Goal: Information Seeking & Learning: Learn about a topic

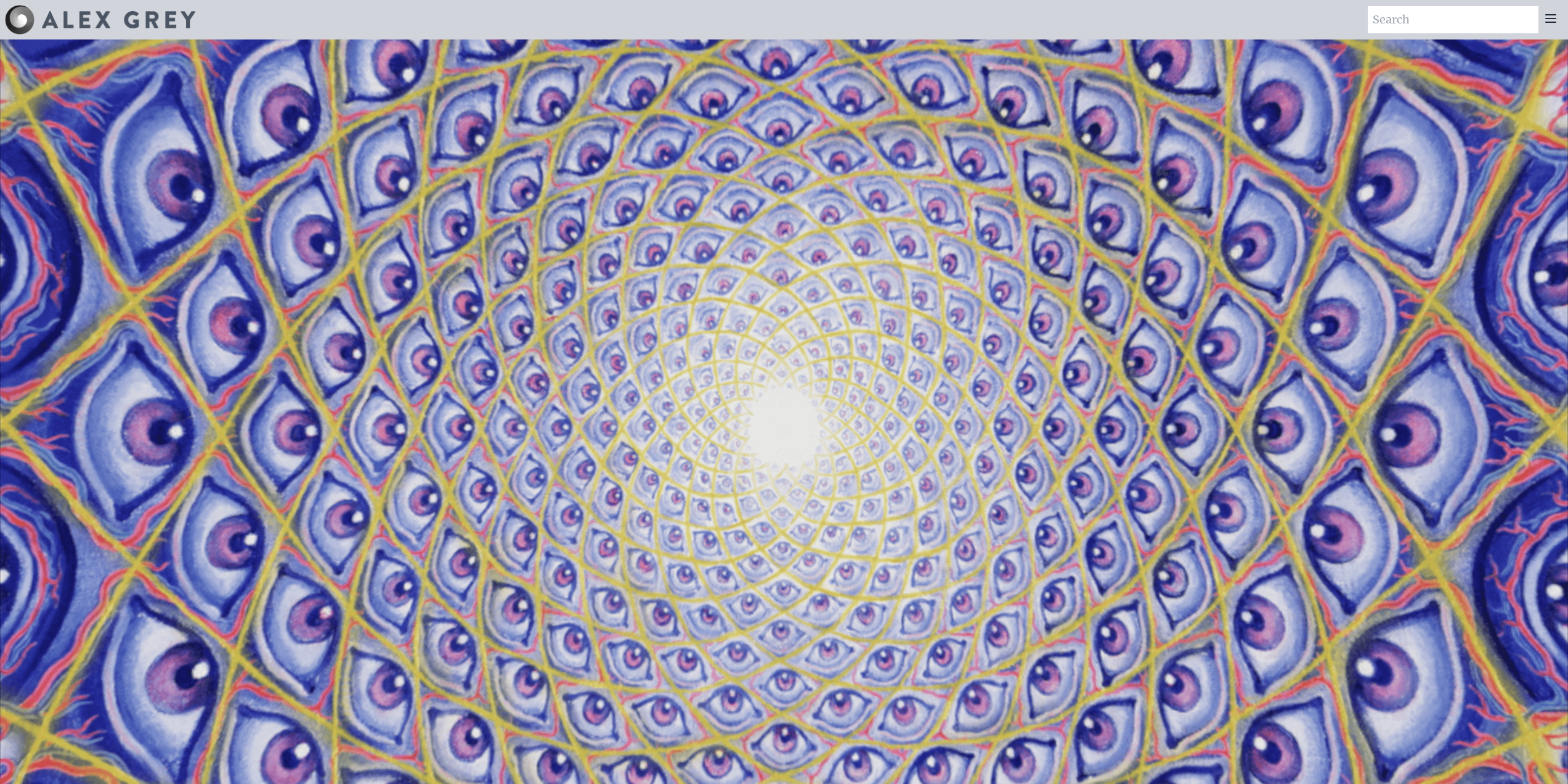
click at [1553, 23] on icon at bounding box center [1551, 18] width 15 height 15
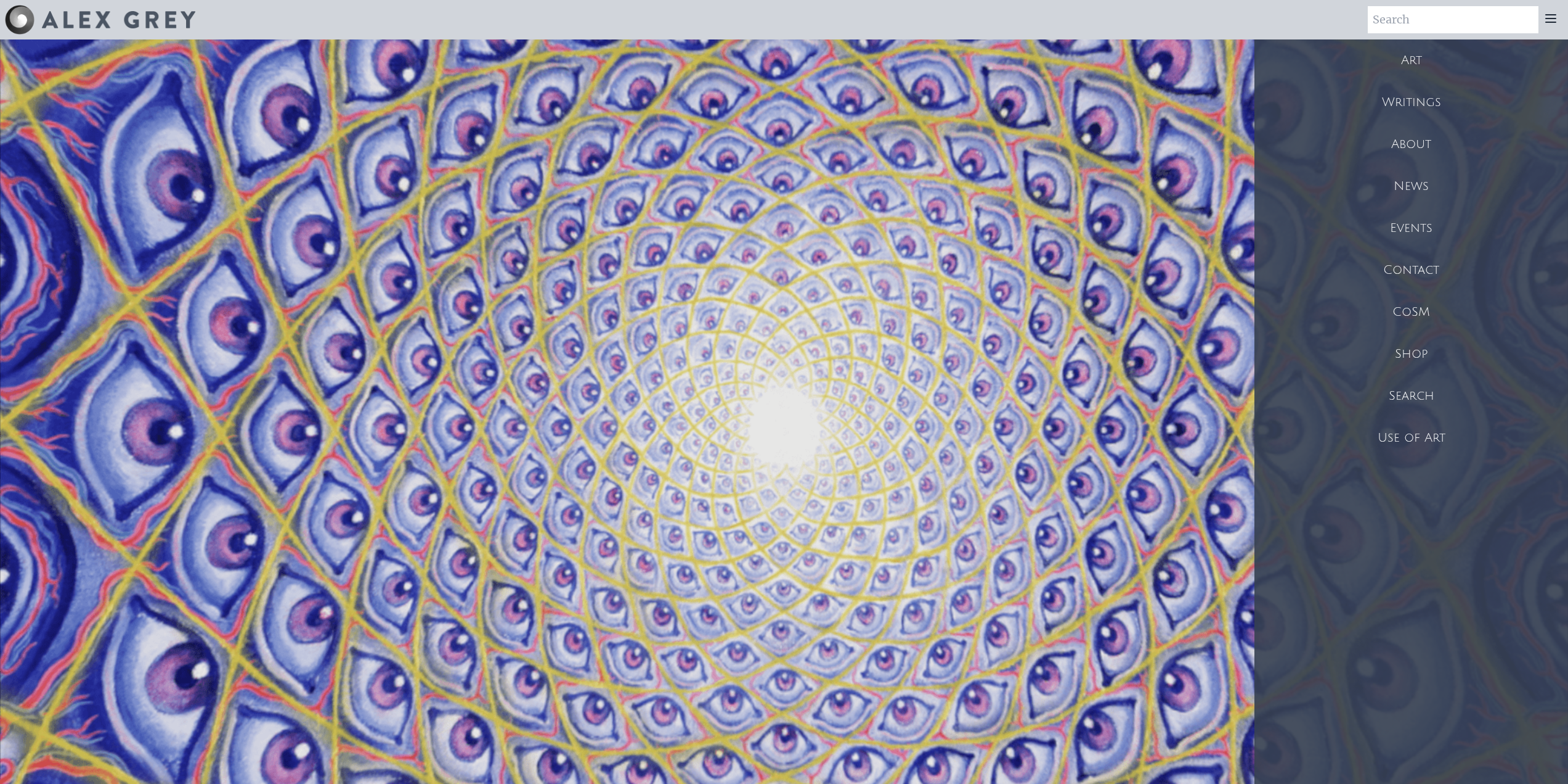
click at [1400, 60] on div "Art" at bounding box center [1411, 60] width 313 height 42
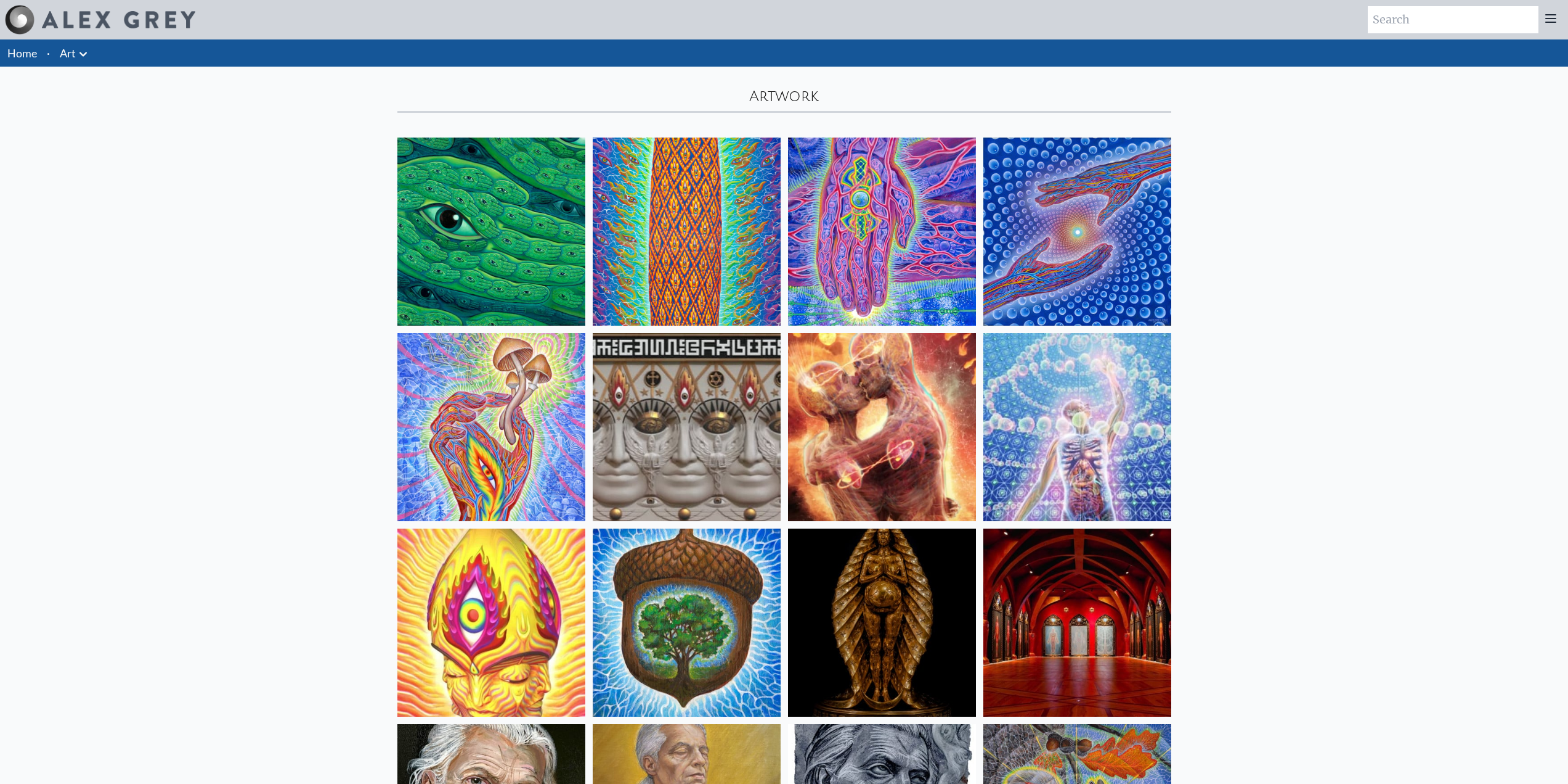
click at [63, 62] on li "Art Anatomical Drawings" at bounding box center [75, 53] width 41 height 27
click at [83, 54] on icon at bounding box center [83, 54] width 15 height 15
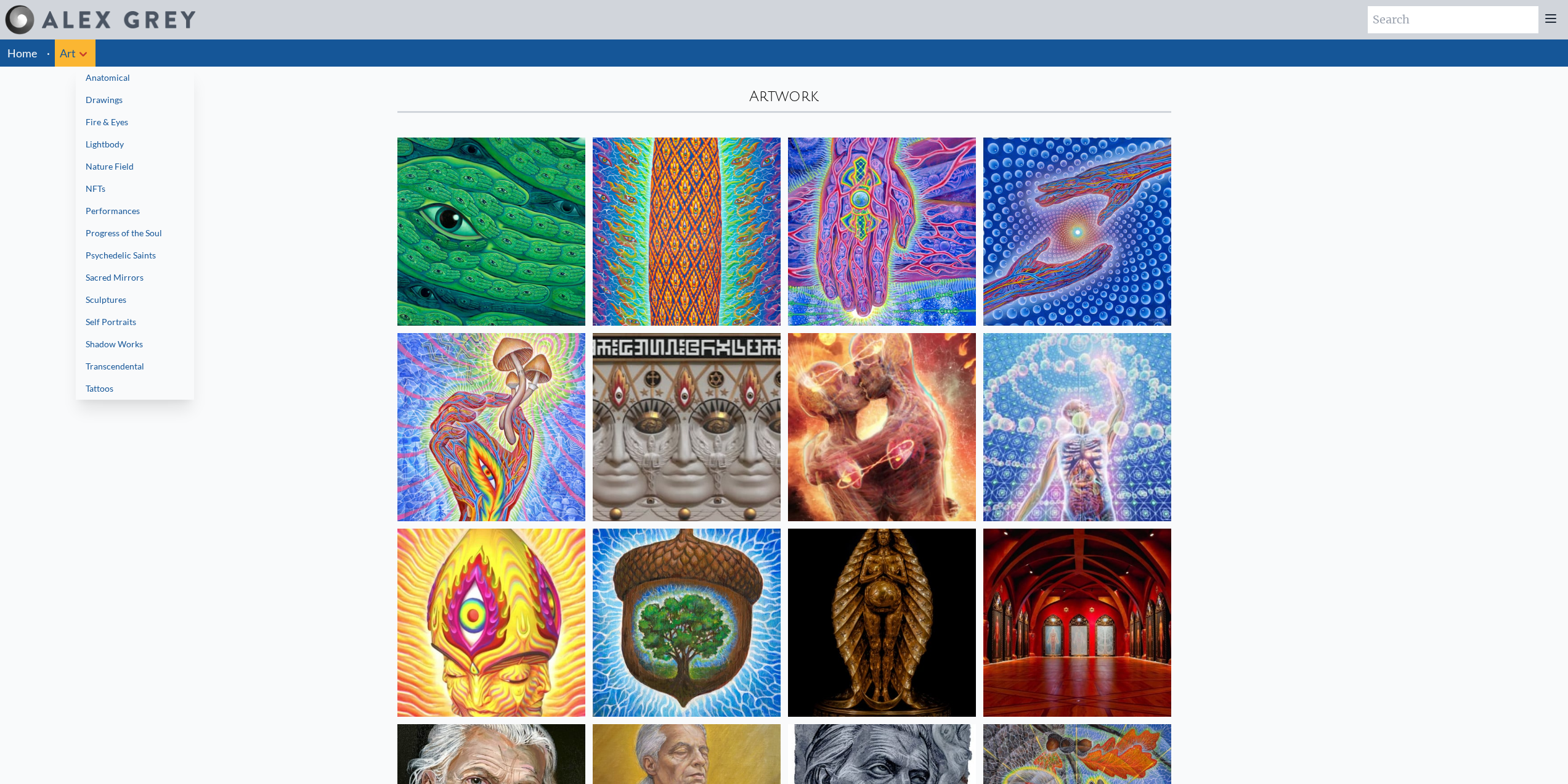
click at [95, 393] on link "Tattoos" at bounding box center [135, 388] width 119 height 22
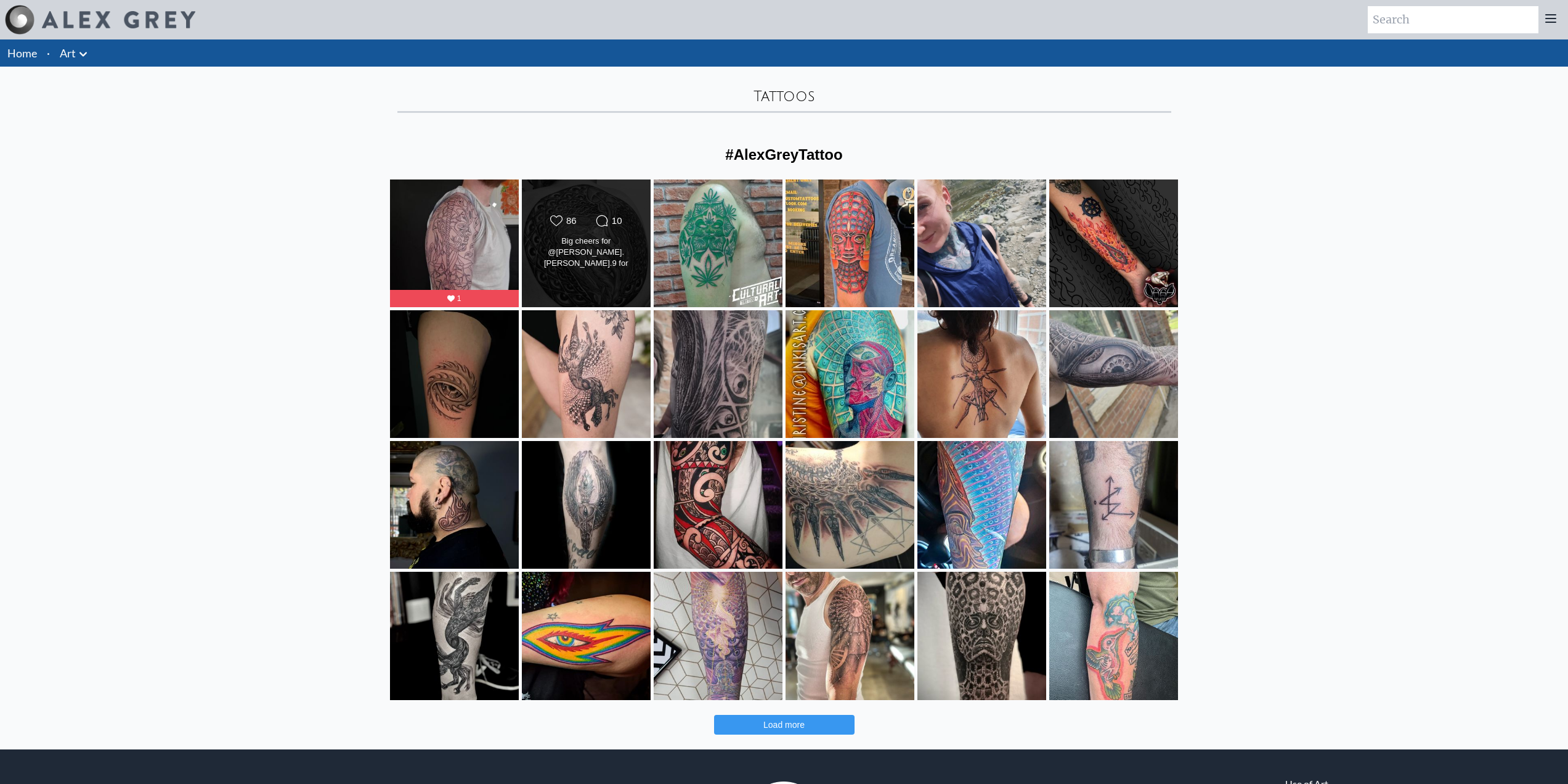
click at [597, 270] on div "Big cheers for @[PERSON_NAME].[PERSON_NAME].9 for sorting through both sessions…" at bounding box center [586, 253] width 104 height 35
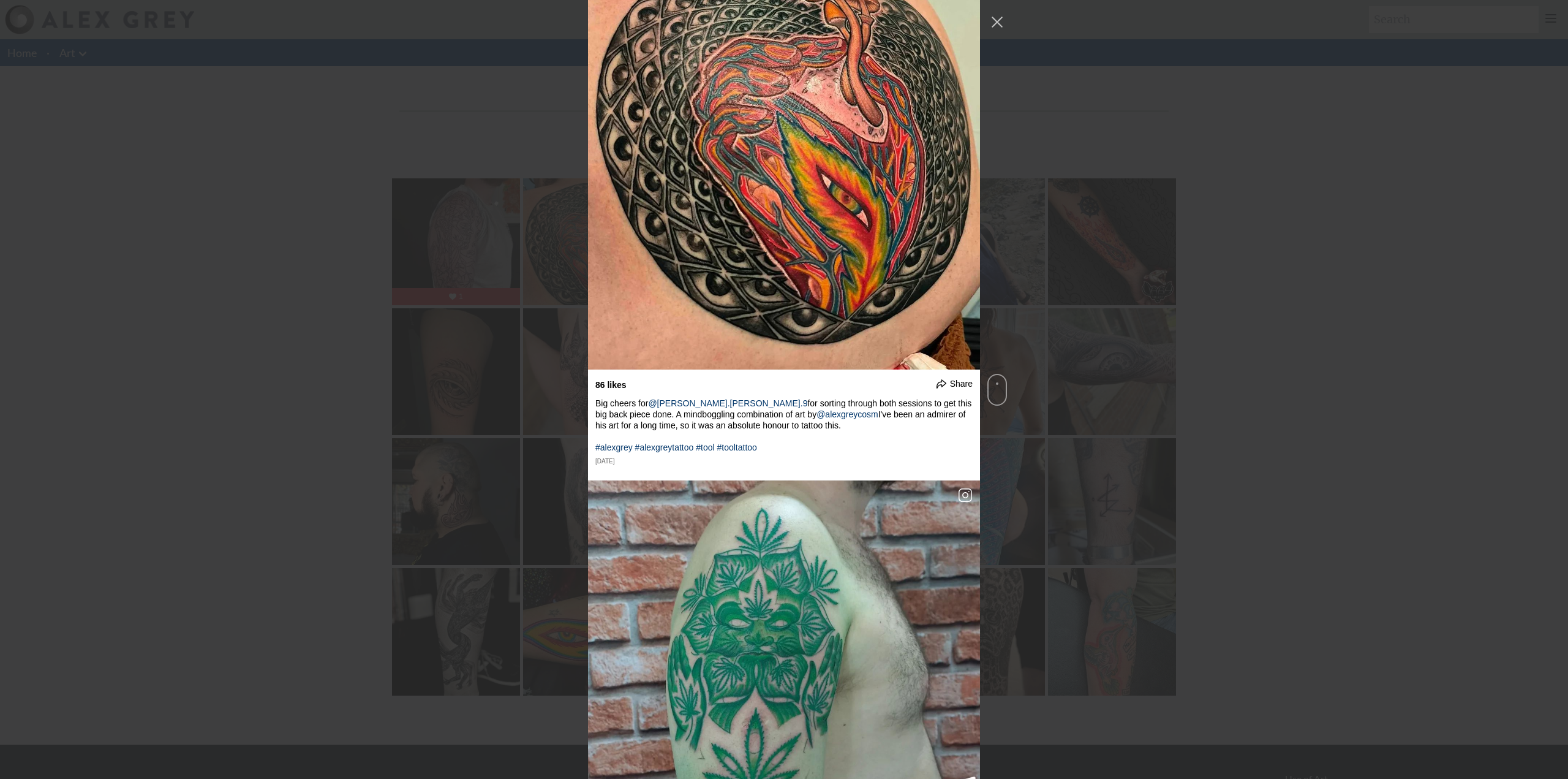
scroll to position [306, 0]
click at [1235, 528] on div "undefined Share The start of something epic. I'm super excited to add the shadi…" at bounding box center [784, 390] width 1568 height 779
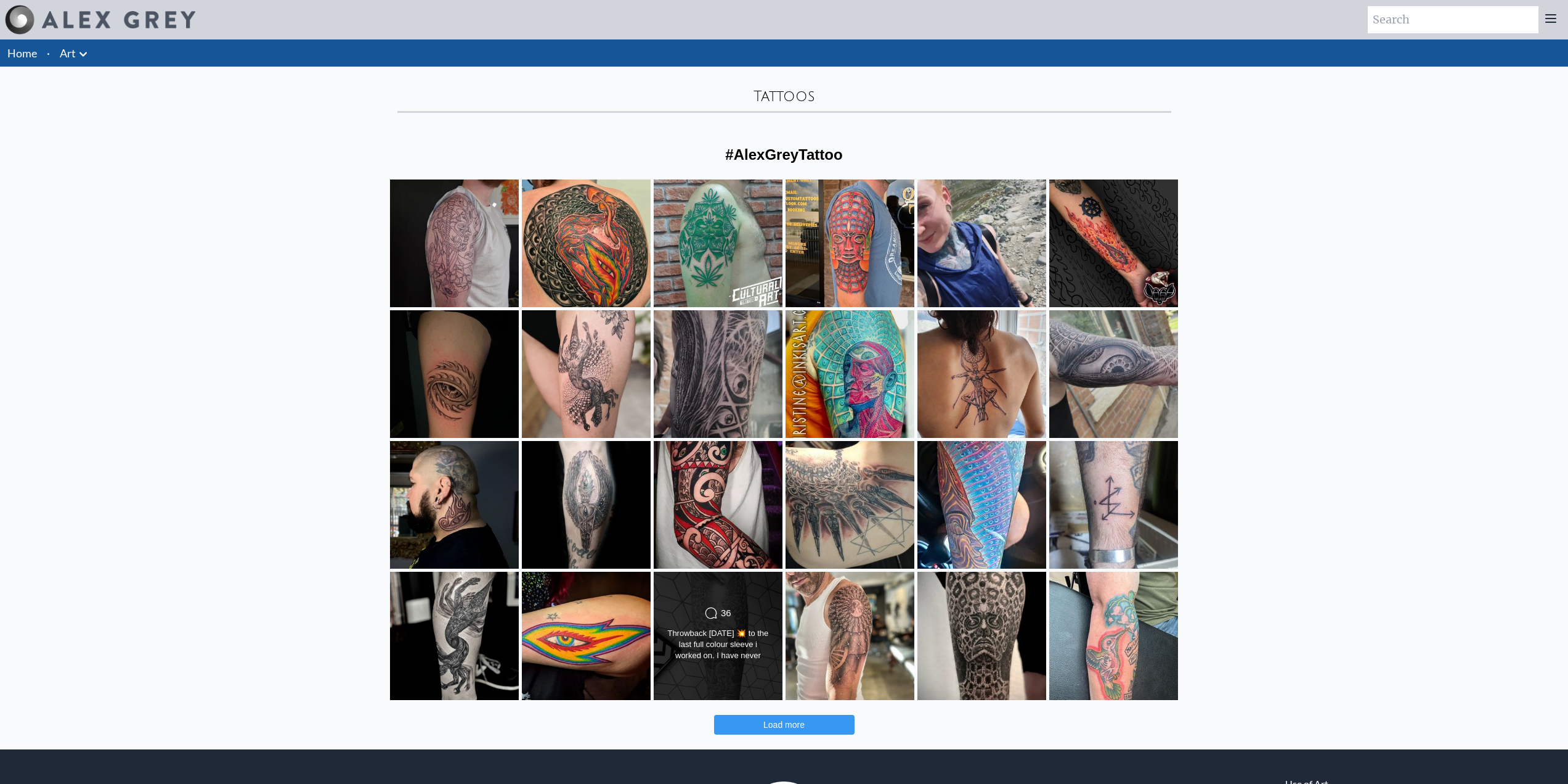
click at [727, 659] on div "Throwback [DATE] 💥 to the last full colour sleeve i worked on. I have never pos…" at bounding box center [718, 645] width 104 height 35
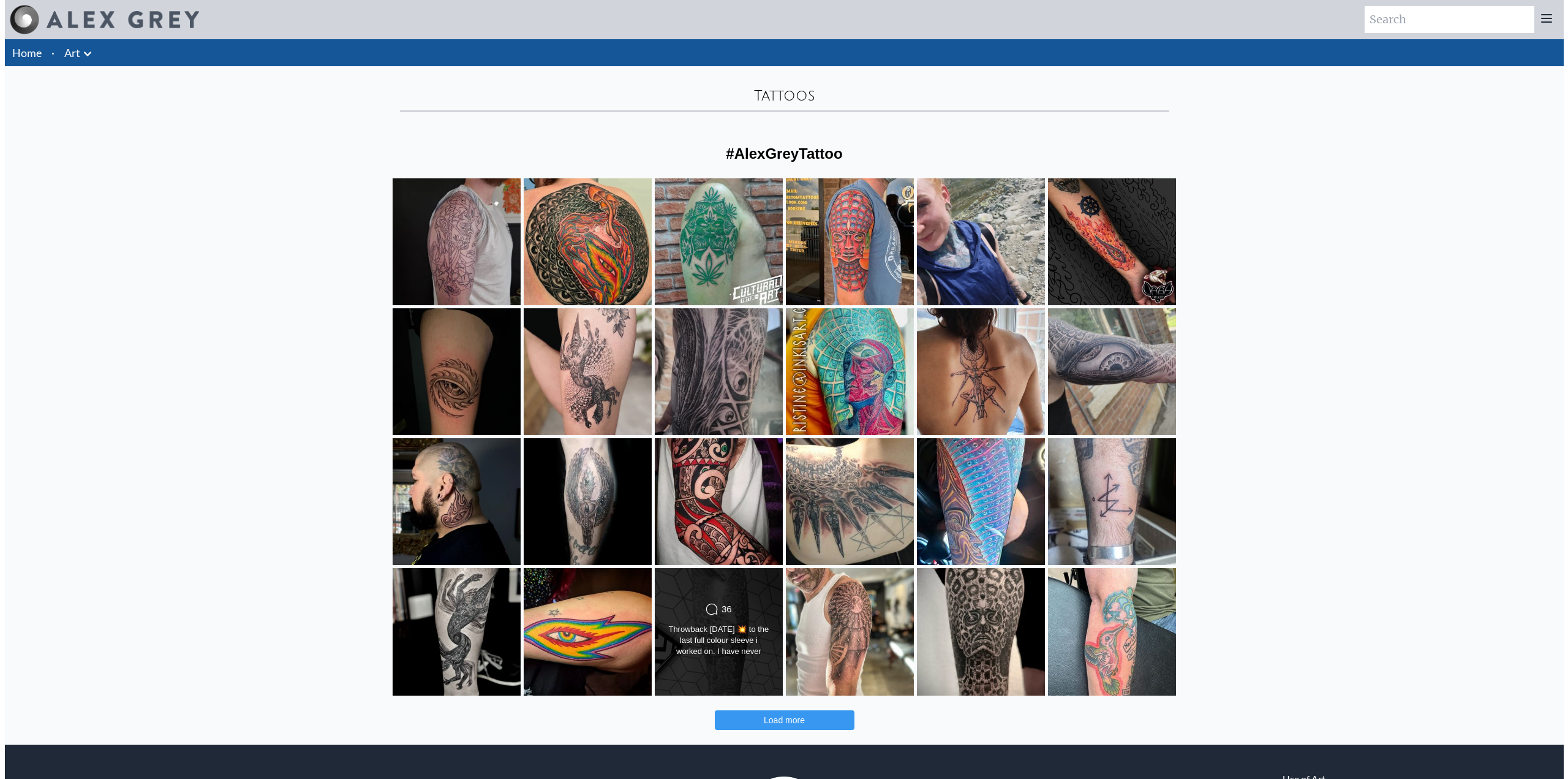
scroll to position [4987, 0]
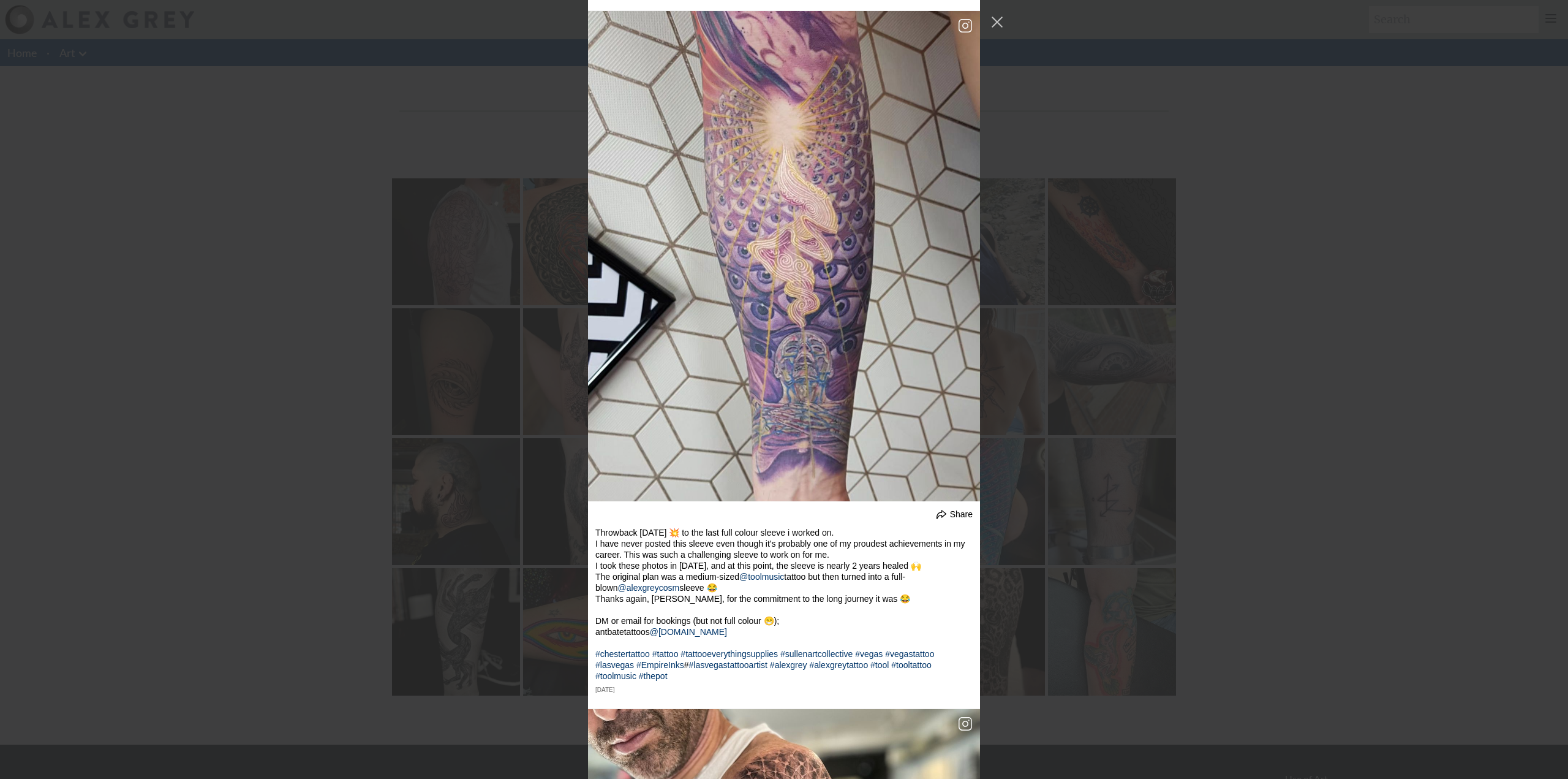
click at [475, 557] on div "undefined Share The start of something epic. I'm super excited to add the shadi…" at bounding box center [784, 390] width 1568 height 779
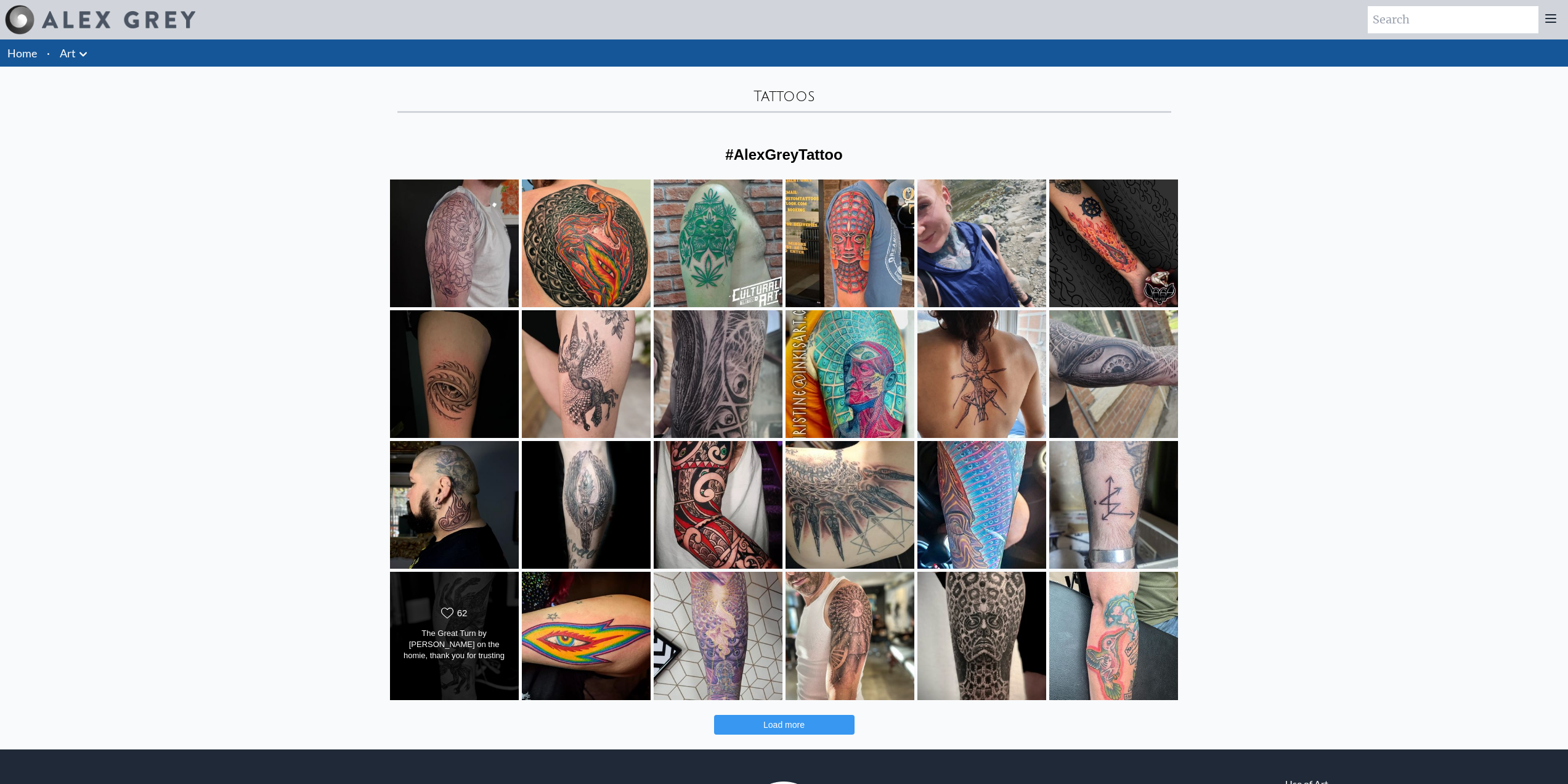
click at [473, 619] on div "Likes Count 62" at bounding box center [454, 613] width 104 height 15
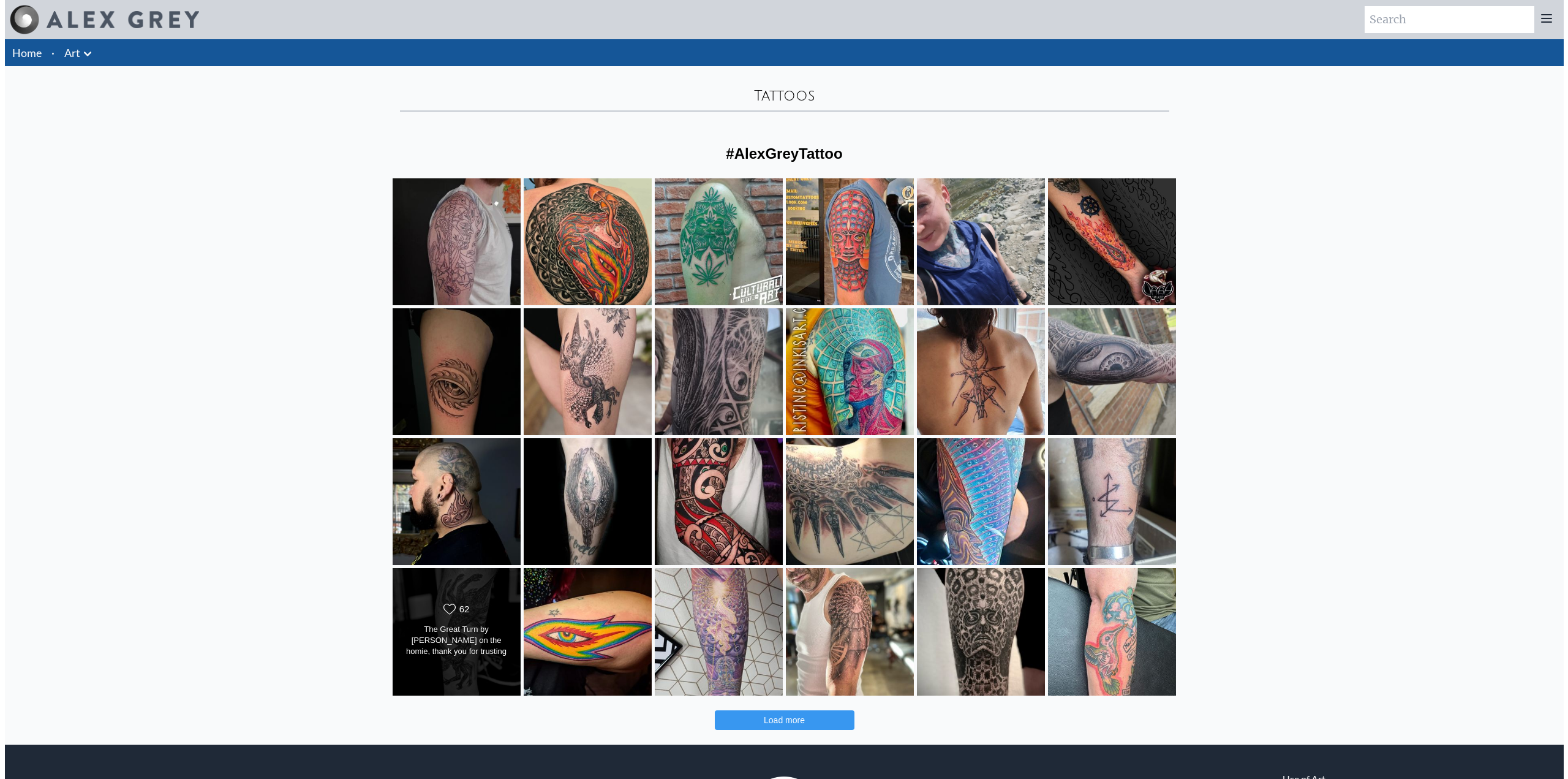
scroll to position [4516, 0]
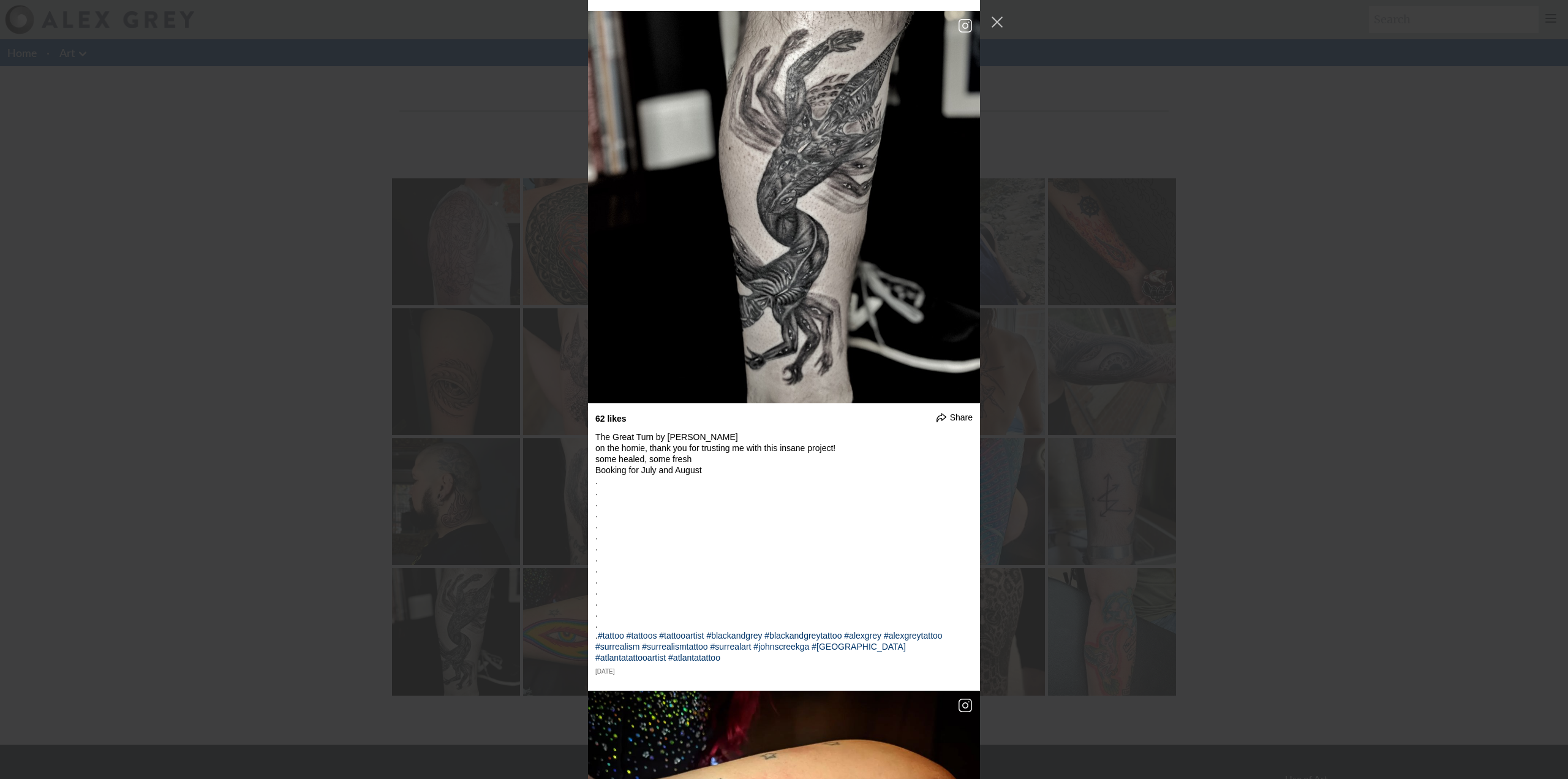
click at [299, 536] on div "undefined Share The start of something epic. I'm super excited to add the shadi…" at bounding box center [784, 390] width 1568 height 779
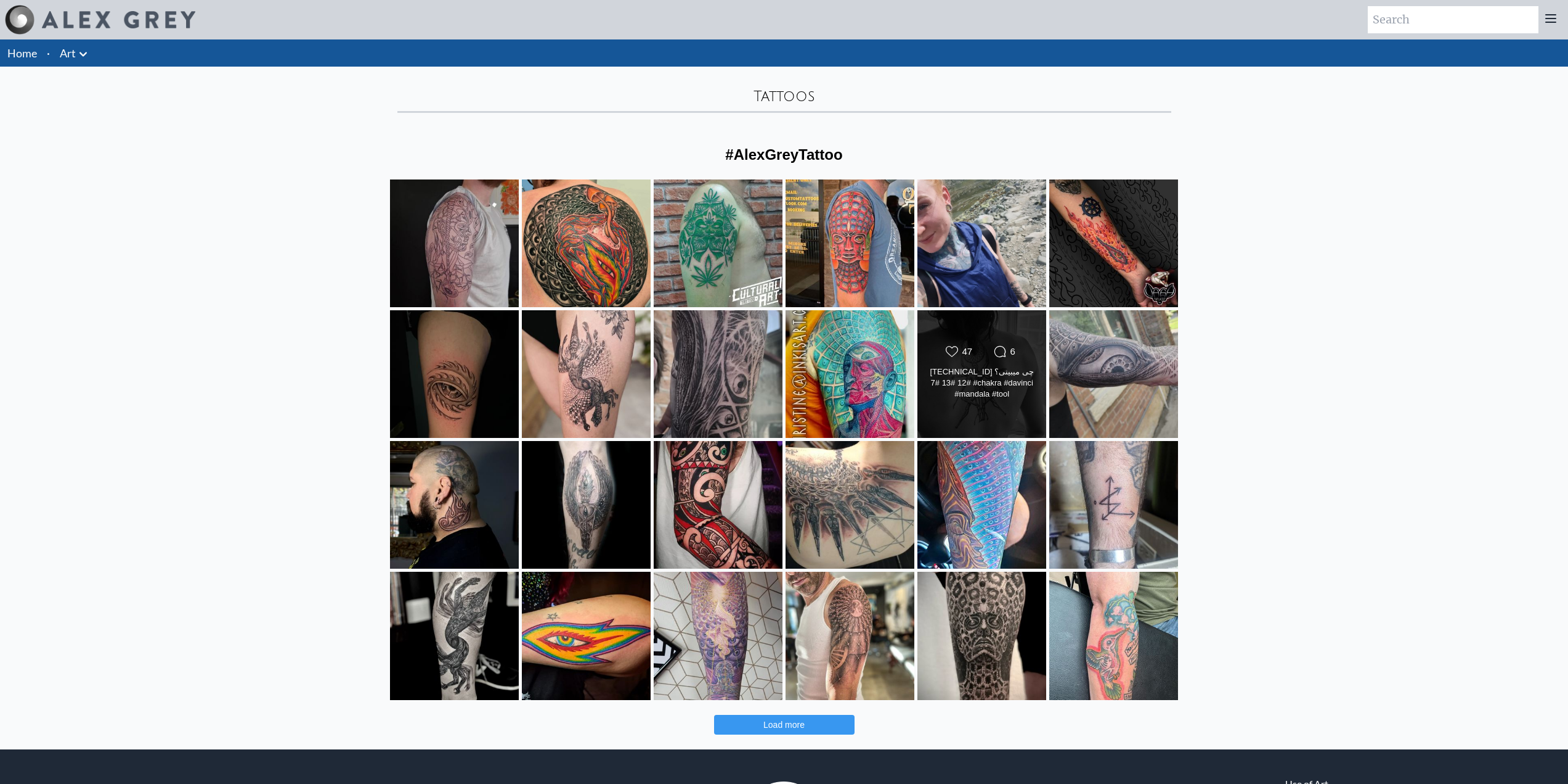
click at [1000, 410] on div "Likes Count 47 Comments Count 6 13.12.6.7 چی میبینی؟ #12 #13 #7 #chakra #davinc…" at bounding box center [982, 374] width 130 height 129
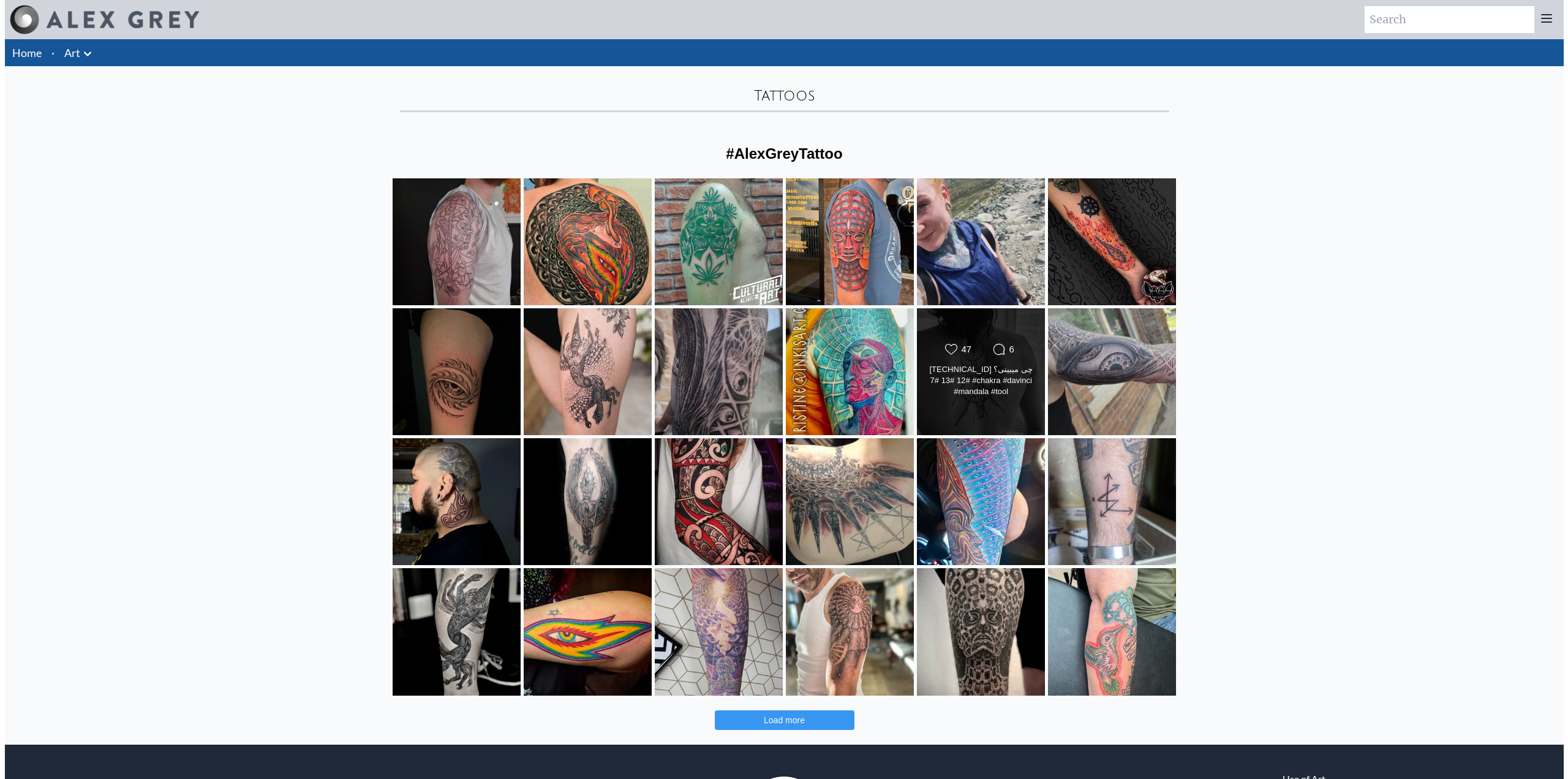
scroll to position [3046, 0]
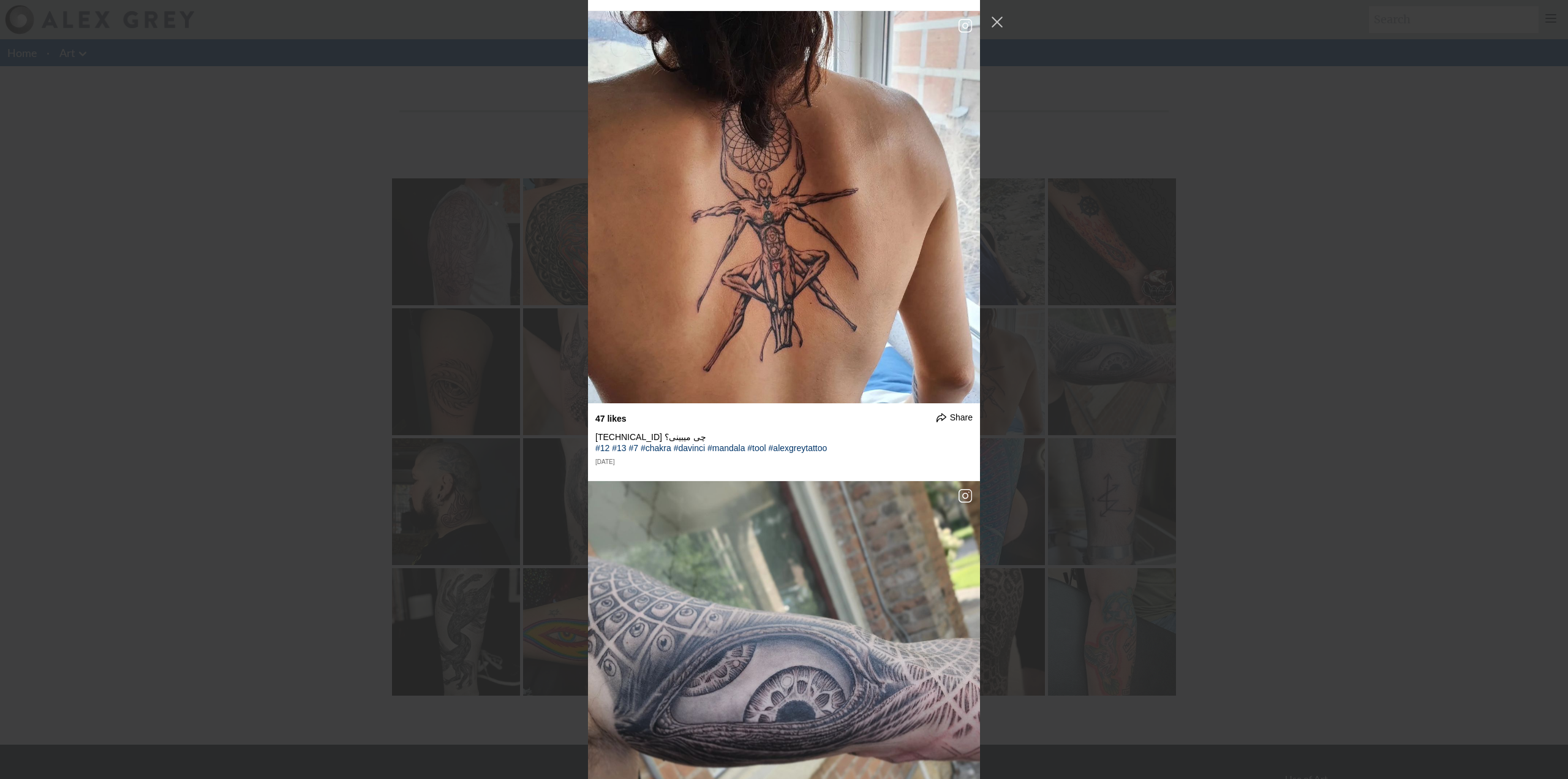
click at [1072, 429] on div "undefined Share The start of something epic. I'm super excited to add the shadi…" at bounding box center [784, 390] width 1568 height 779
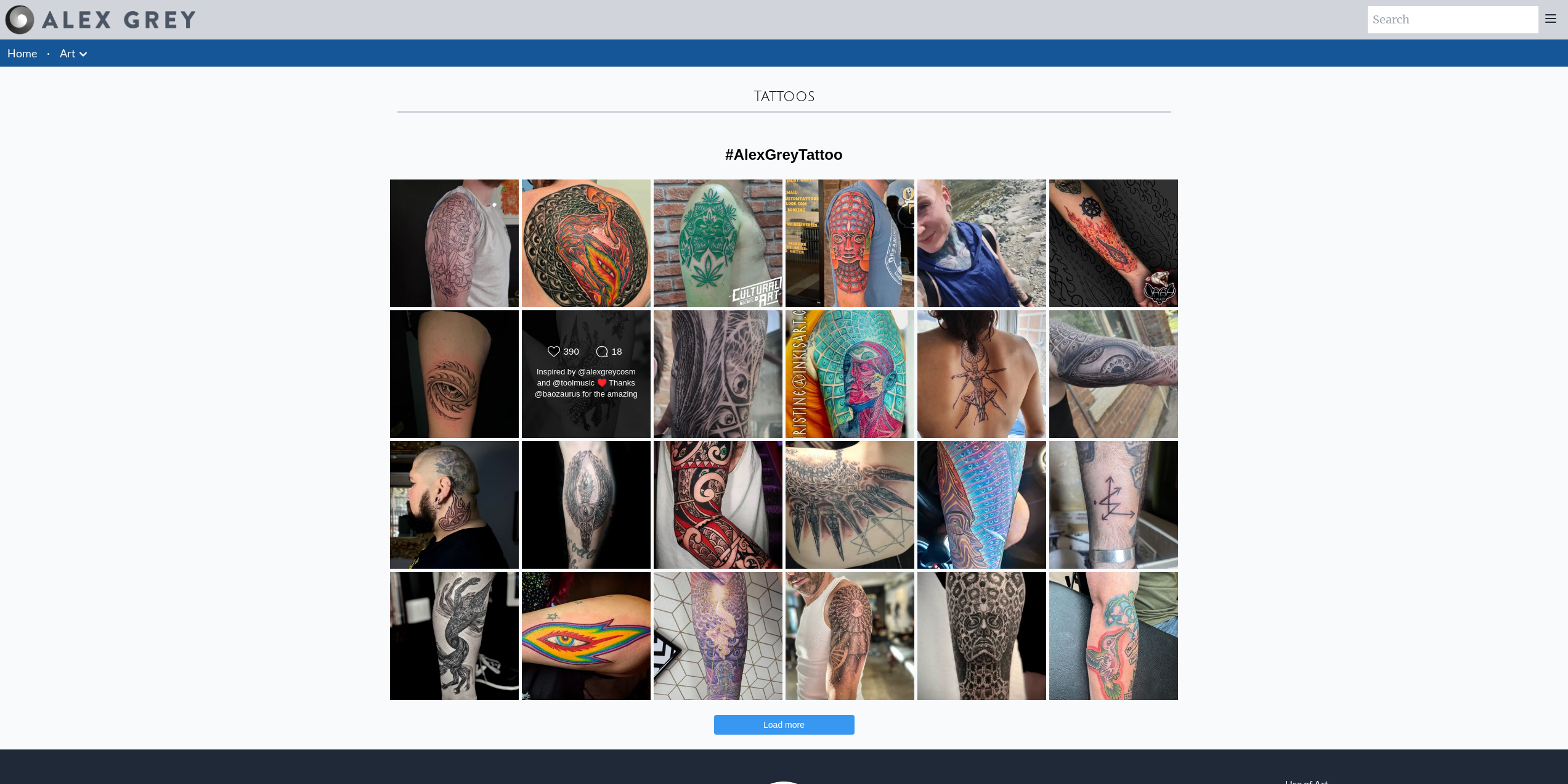
click at [590, 399] on div "Inspired by @alexgreycosm and @toolmusic ♥️ Thanks @baozaurus for the amazing i…" at bounding box center [586, 383] width 104 height 35
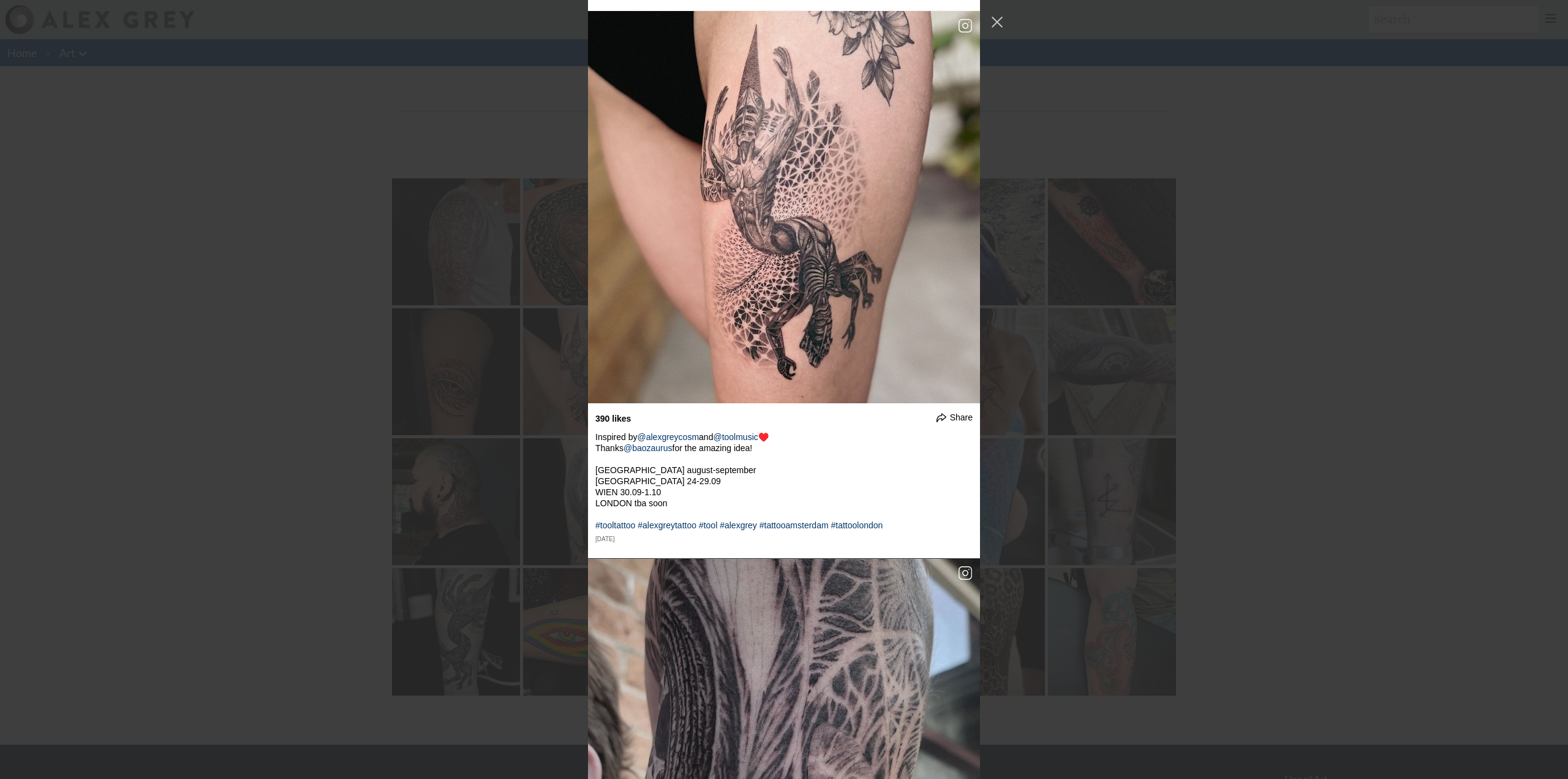
click at [1161, 490] on div "undefined Share The start of something epic. I'm super excited to add the shadi…" at bounding box center [784, 390] width 1568 height 779
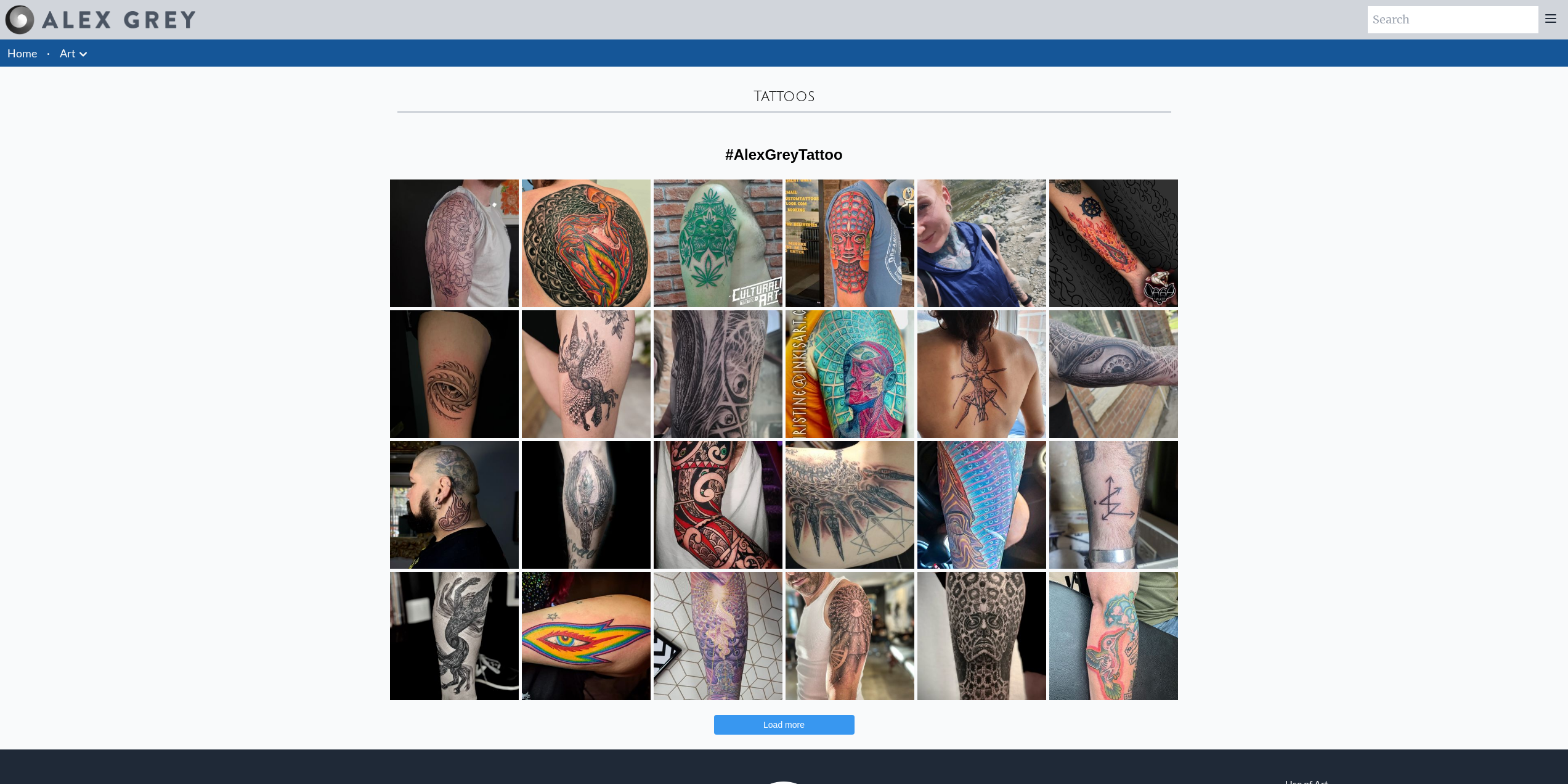
click at [821, 728] on button "Load more" at bounding box center [784, 724] width 140 height 20
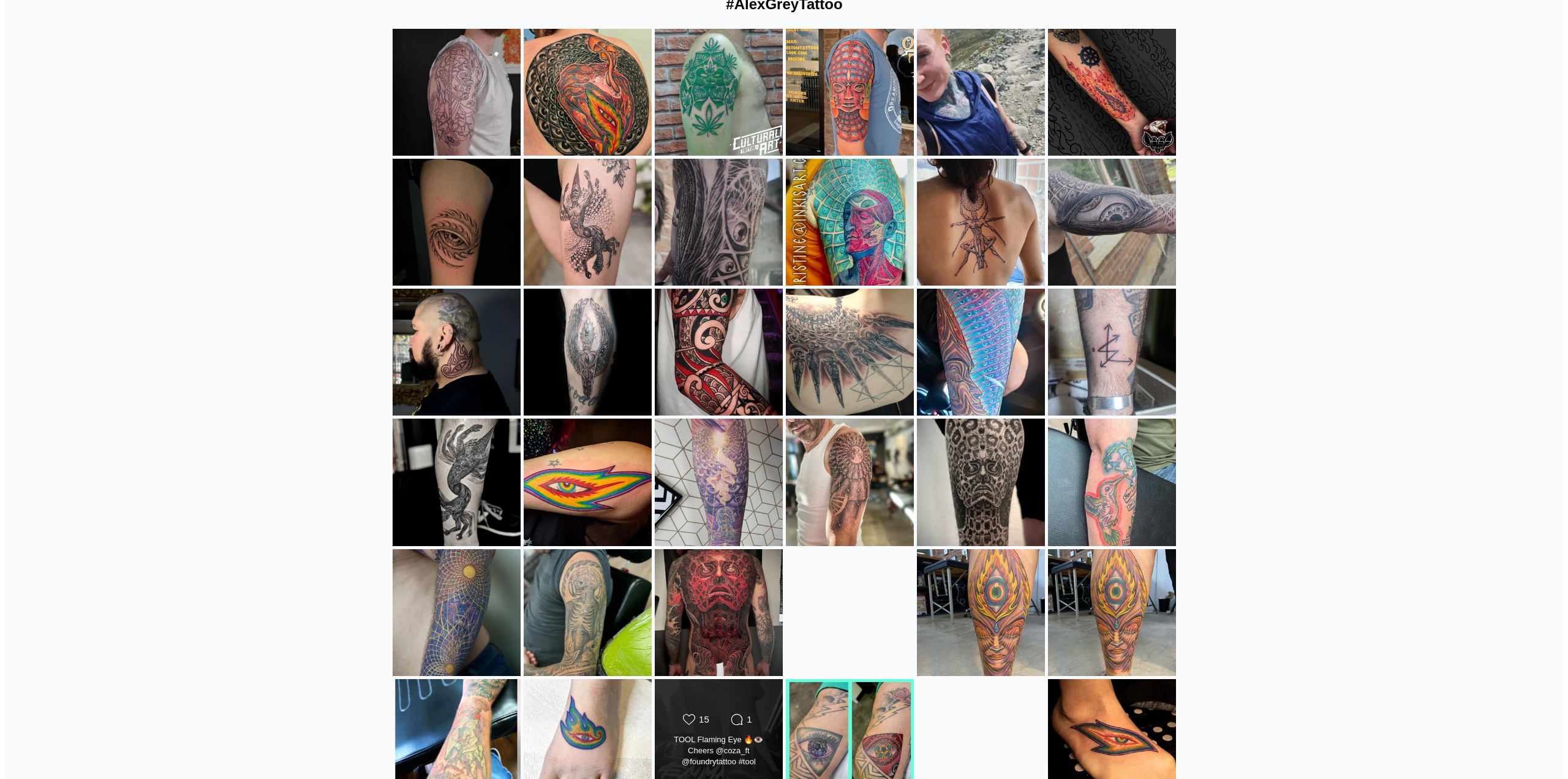
scroll to position [184, 0]
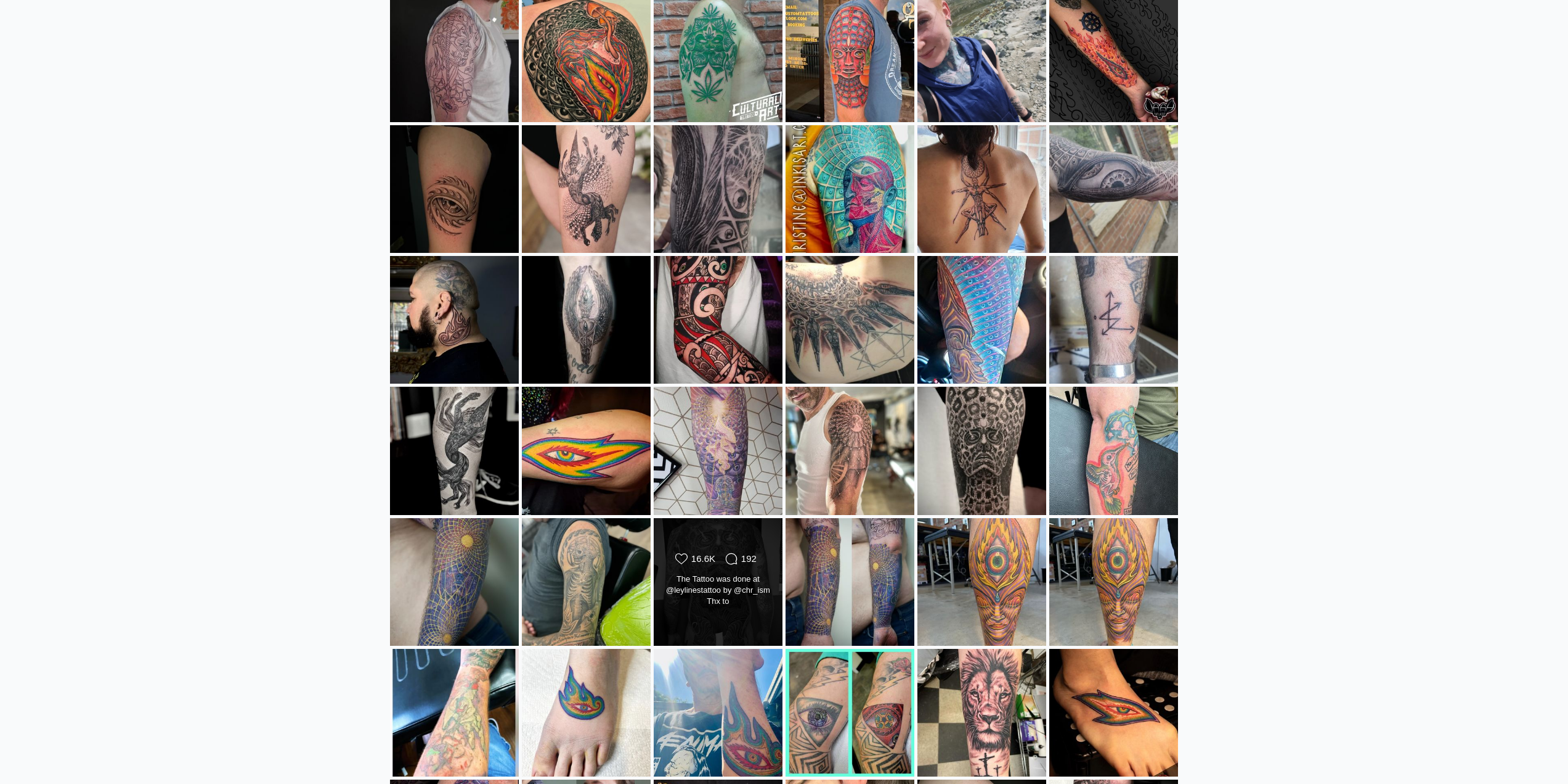
click at [706, 605] on div "The Tattoo was done at @leylinestattoo by @chr_ism Thx to @theisenberg_tattoo66…" at bounding box center [718, 590] width 104 height 35
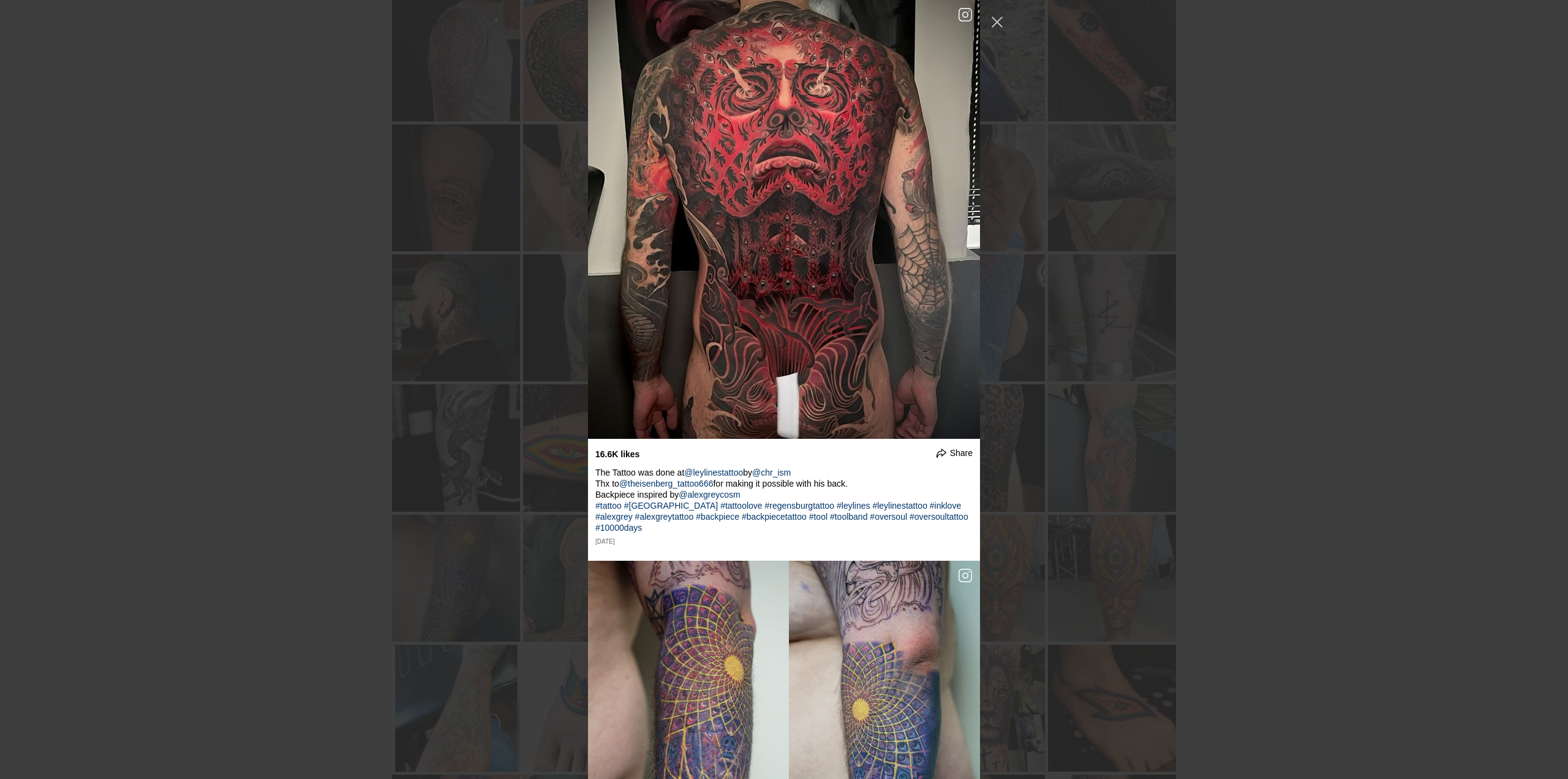
click at [422, 557] on div "undefined Share The start of something epic. I'm super excited to add the shadi…" at bounding box center [784, 390] width 1568 height 779
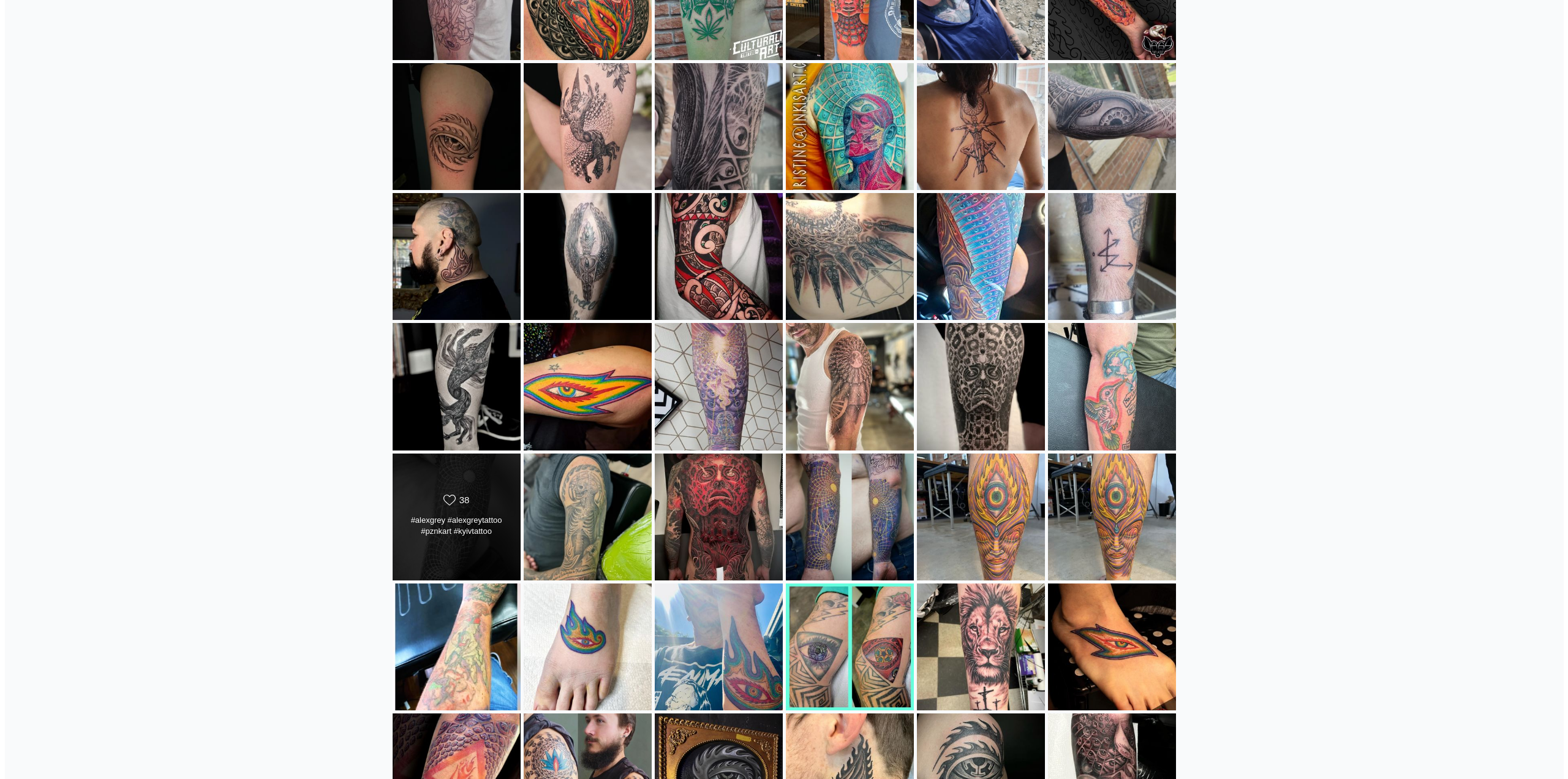
scroll to position [306, 0]
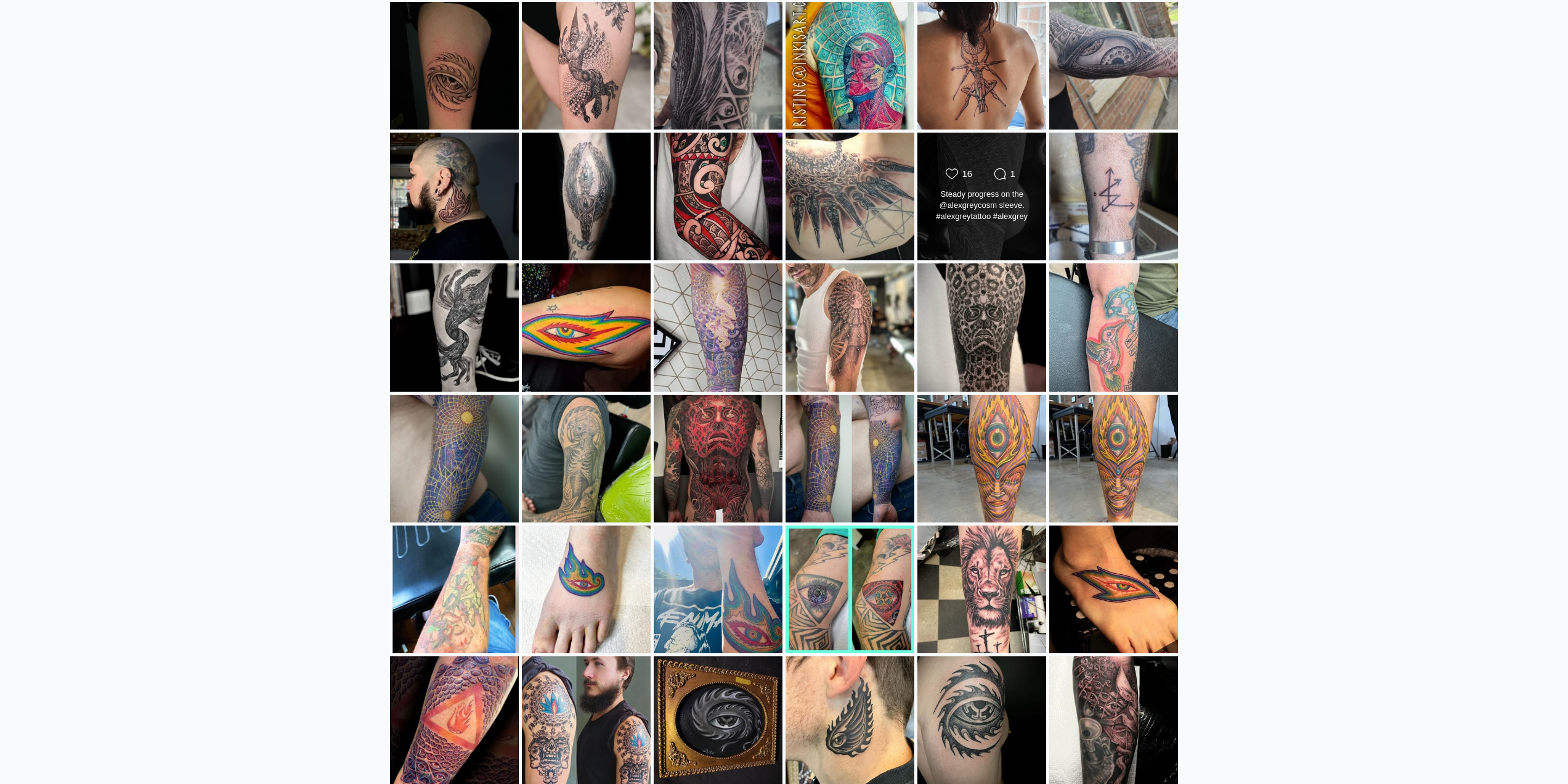
click at [940, 216] on div "Steady progress on the @alexgreycosm sleeve. #alexgreytattoo #alexgrey #steeple…" at bounding box center [982, 205] width 104 height 35
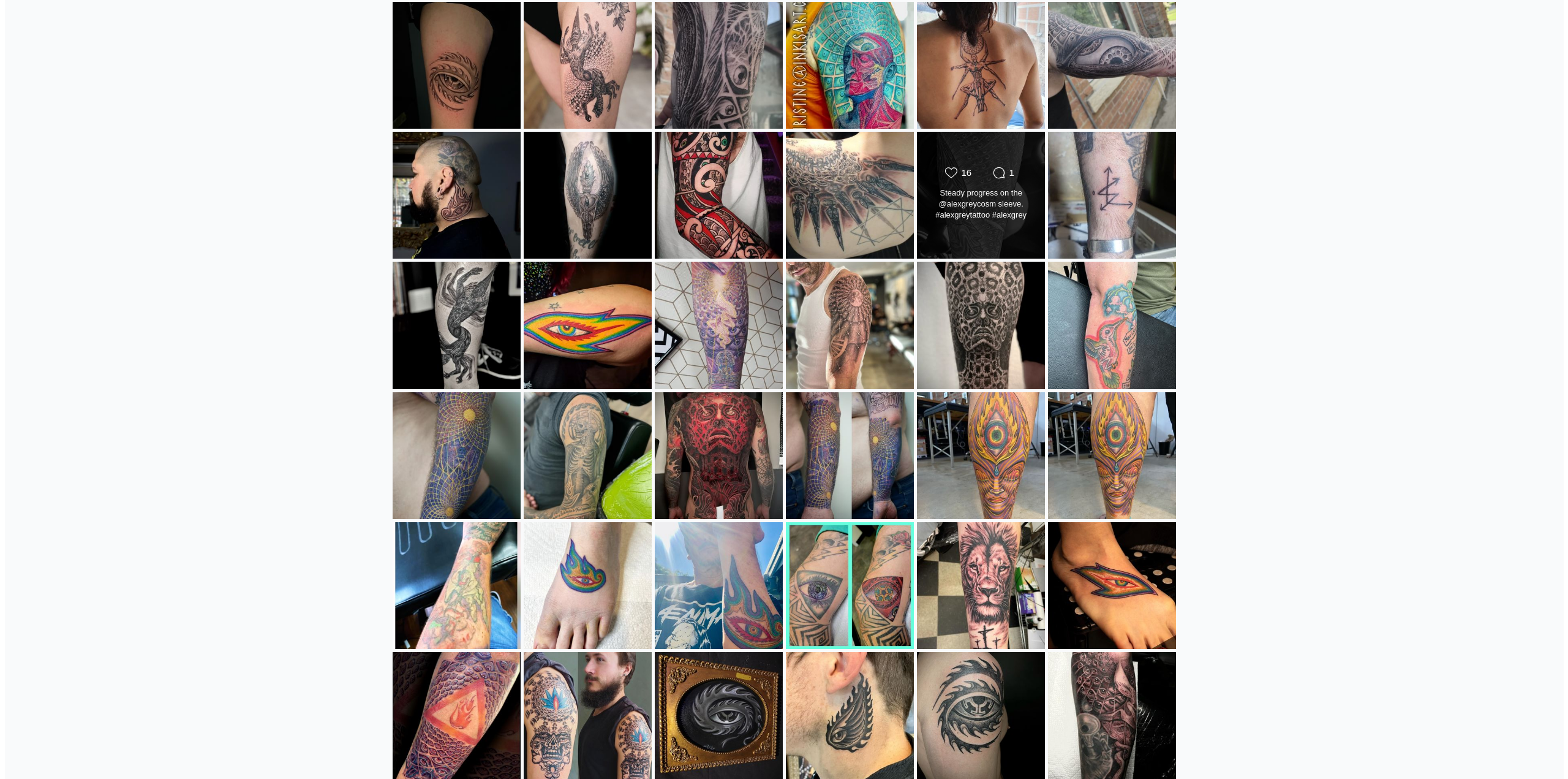
scroll to position [6450, 0]
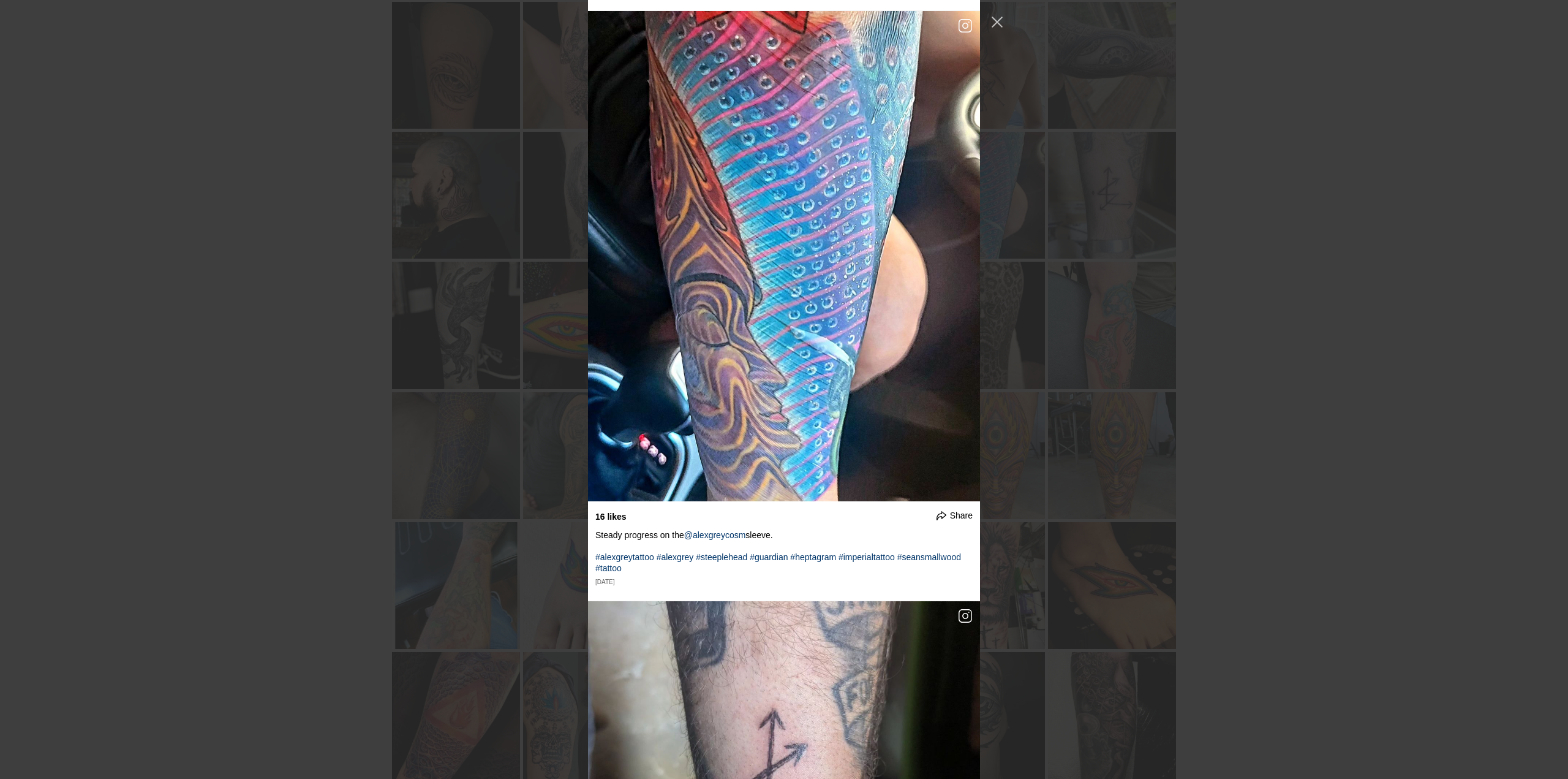
click at [1048, 390] on div "undefined Share The start of something epic. I'm super excited to add the shadi…" at bounding box center [784, 390] width 1568 height 779
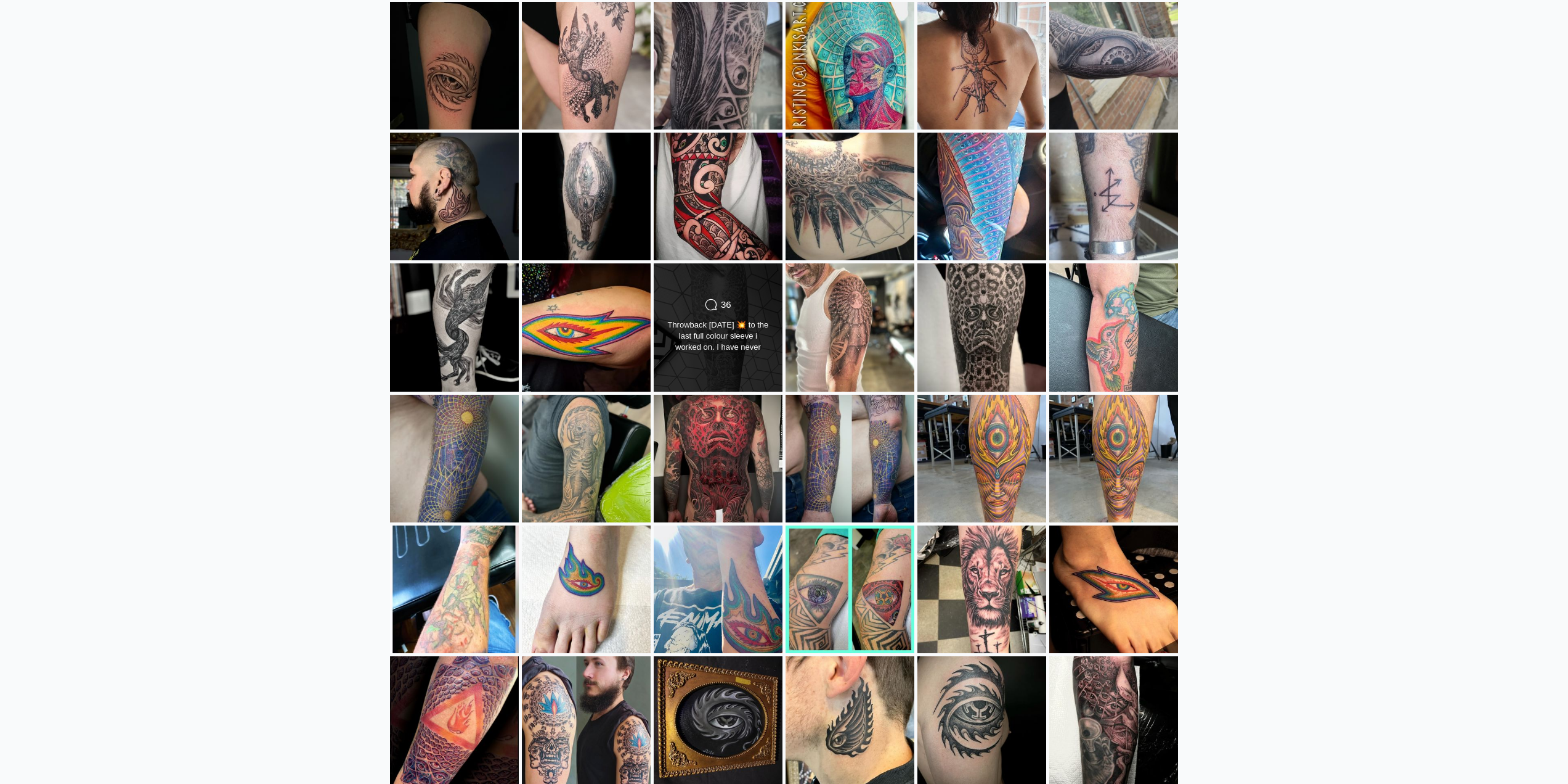
click at [727, 373] on div "Comments Count 36" at bounding box center [718, 327] width 130 height 129
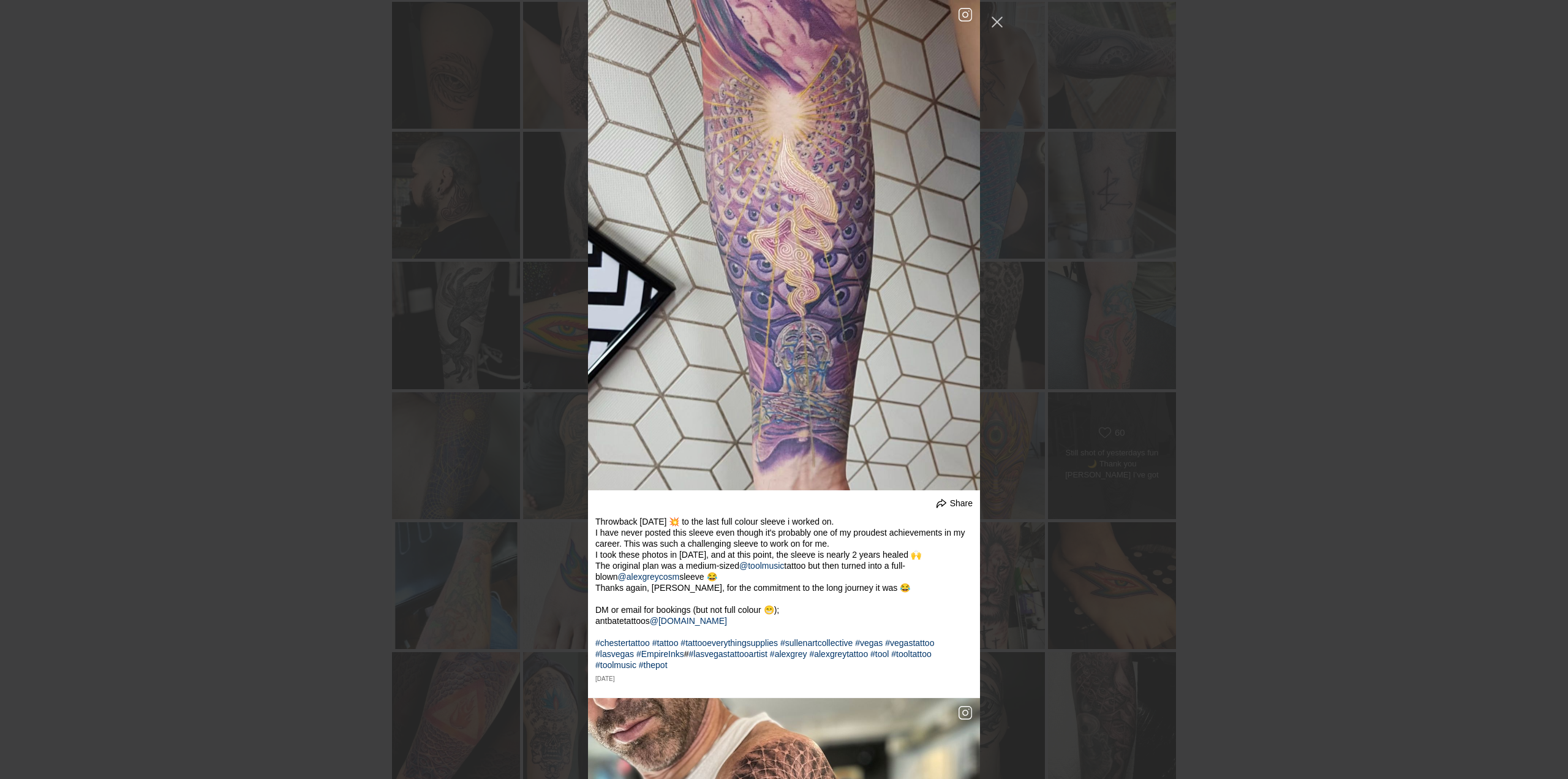
click at [1069, 459] on div "undefined Share The start of something epic. I'm super excited to add the shadi…" at bounding box center [784, 390] width 1568 height 779
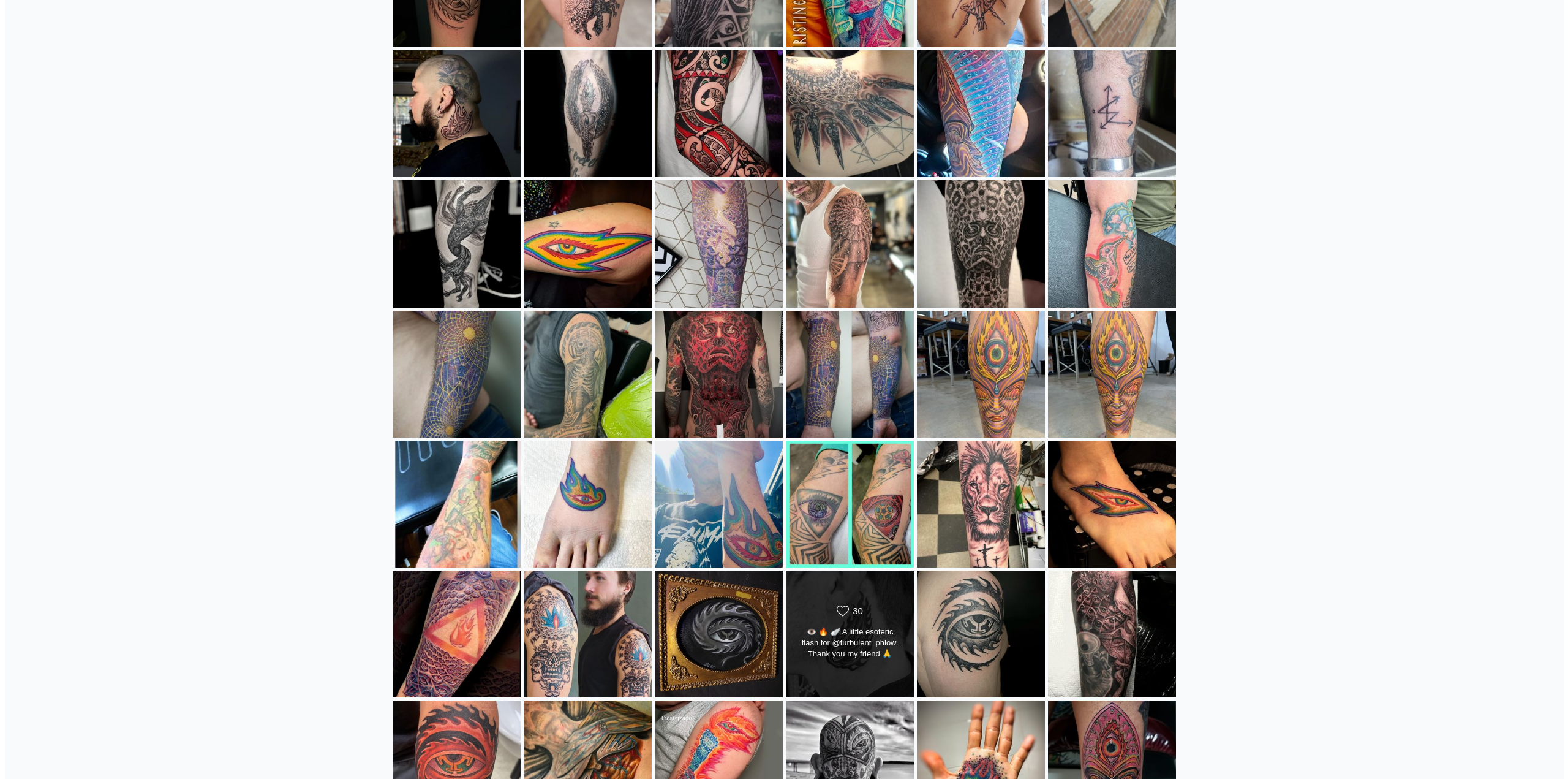
scroll to position [490, 0]
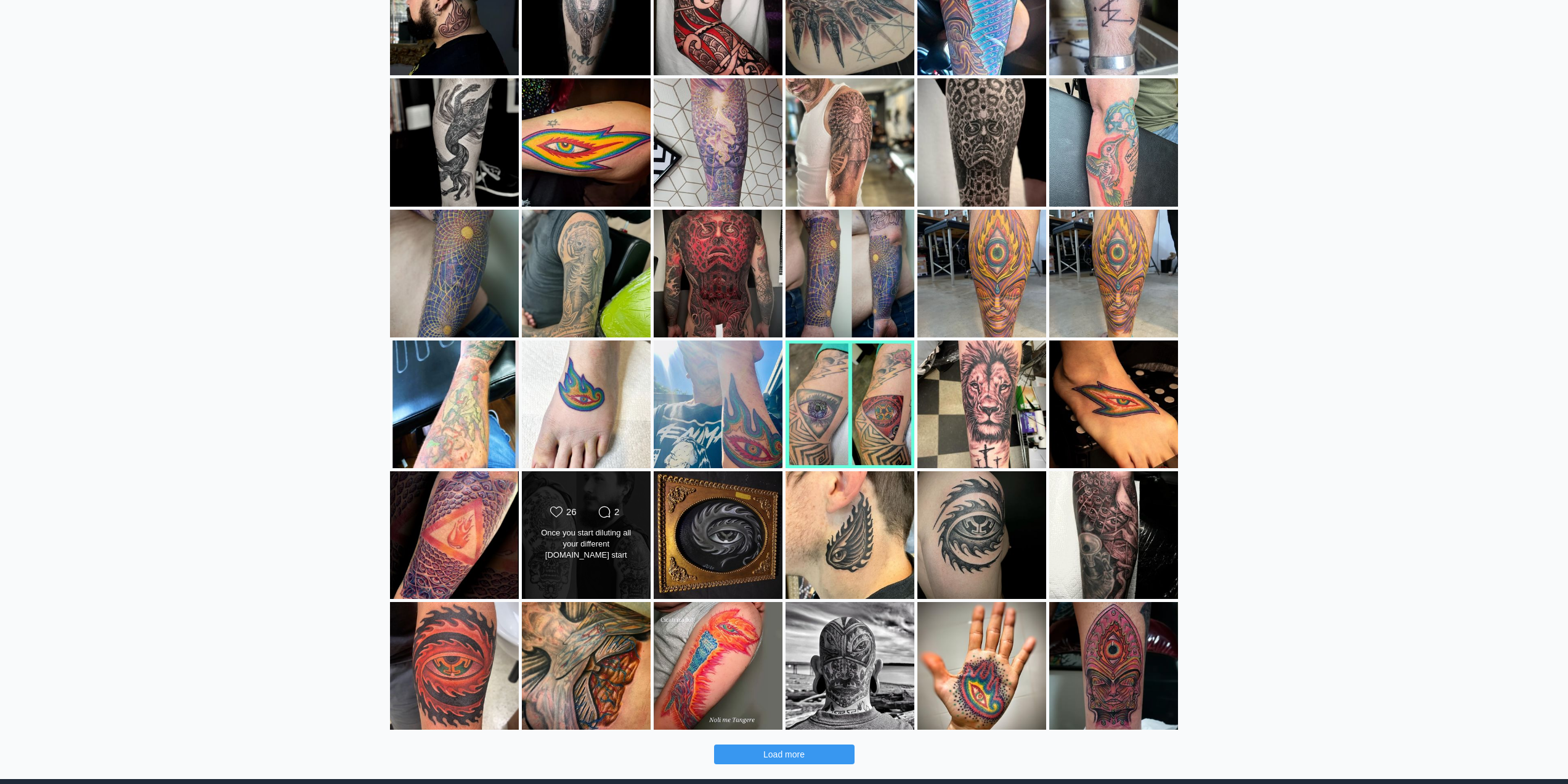
click at [640, 558] on div "Likes Count 26 Comments Count 2" at bounding box center [586, 535] width 130 height 129
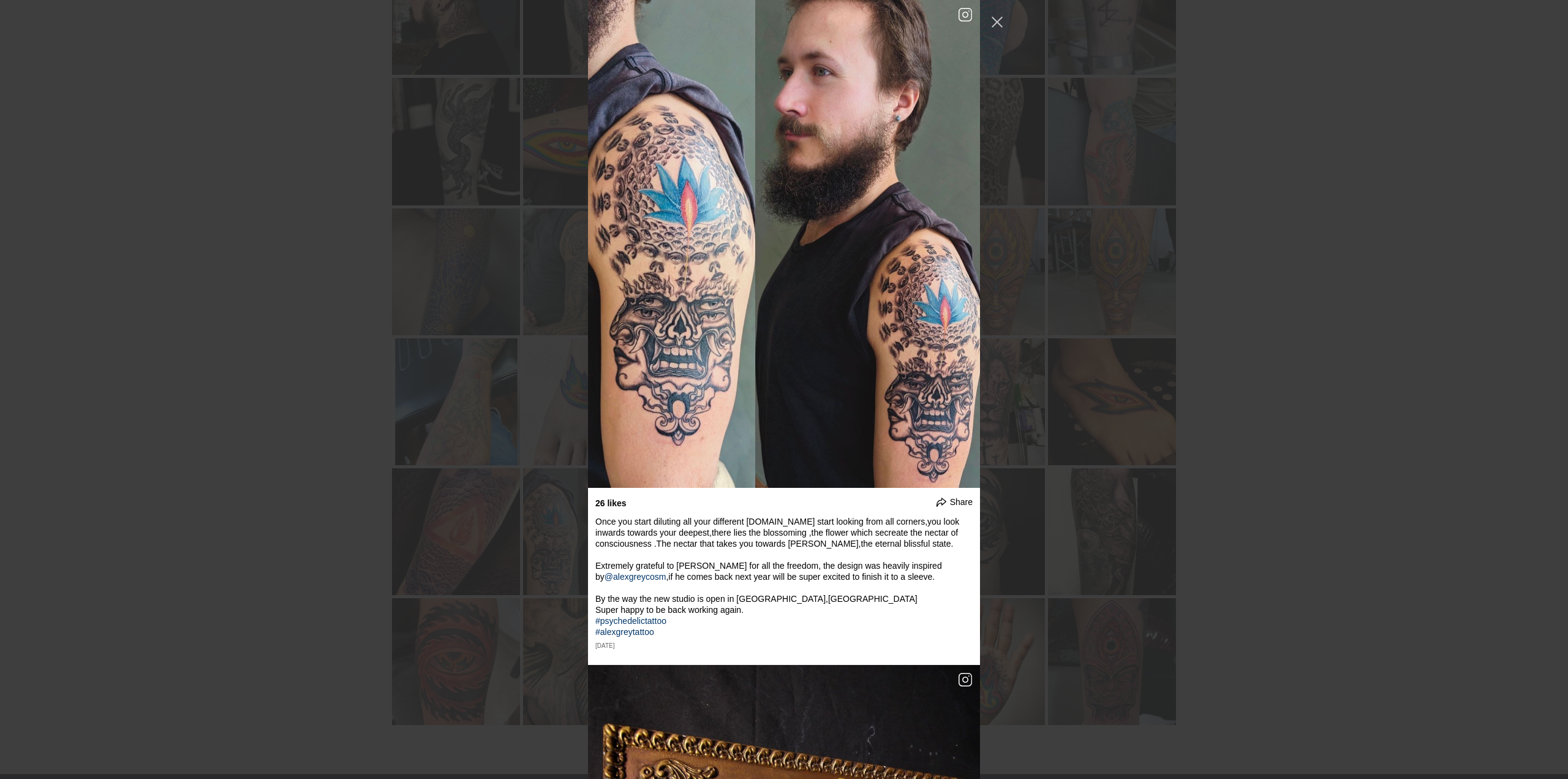
click at [1102, 577] on div "undefined Share The start of something epic. I'm super excited to add the shadi…" at bounding box center [784, 390] width 1568 height 779
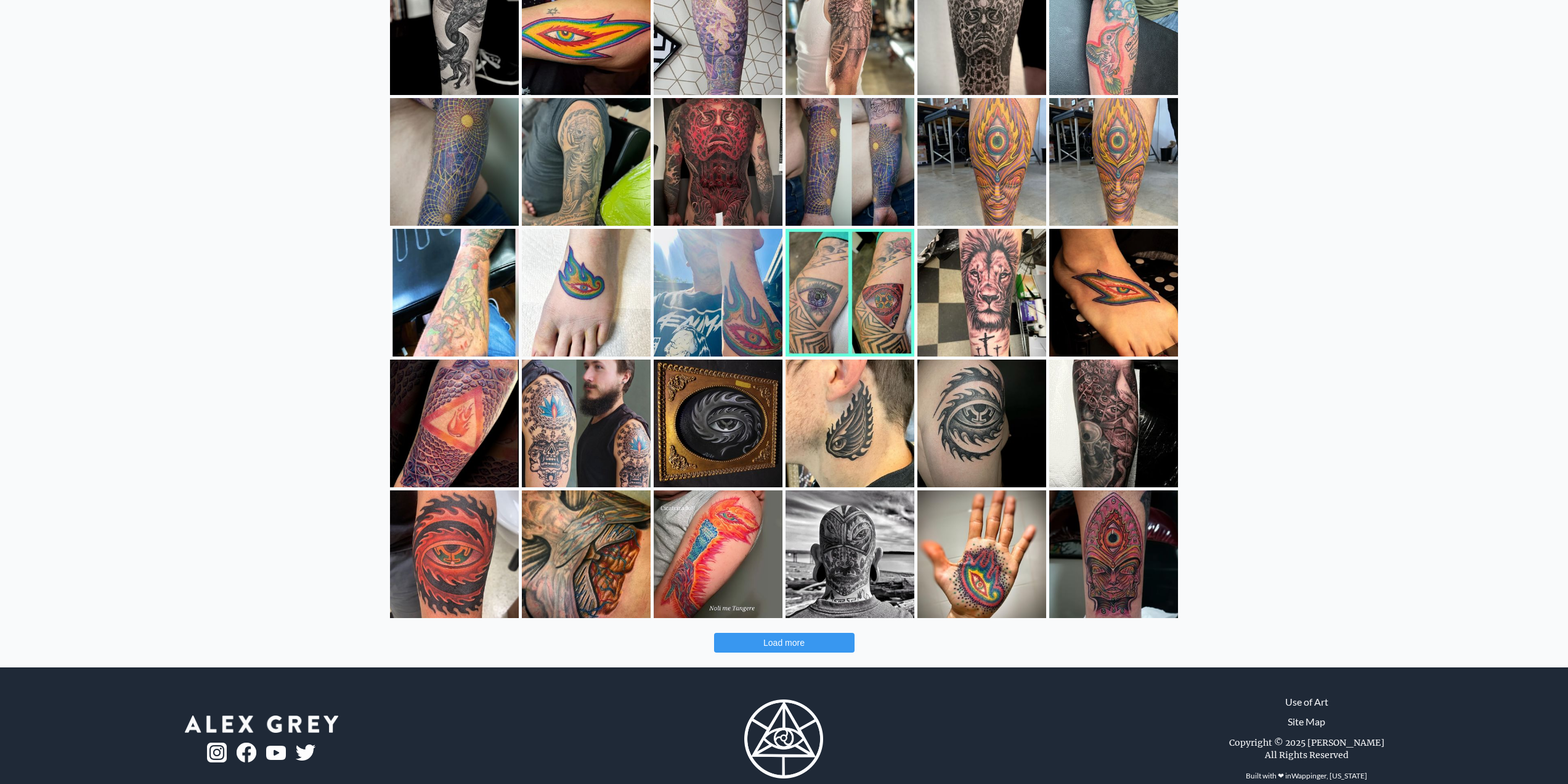
scroll to position [616, 0]
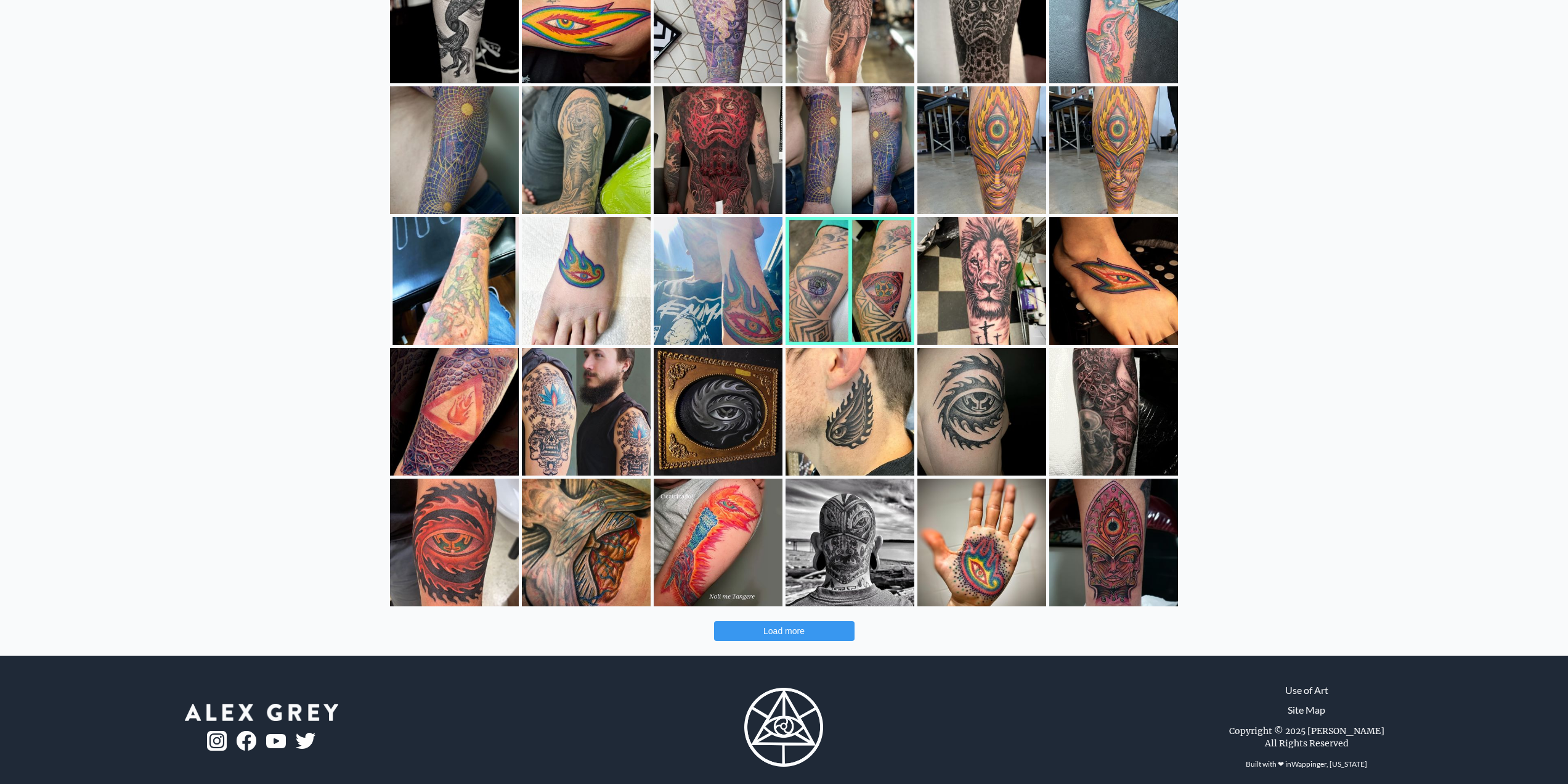
click at [813, 628] on button "Load more" at bounding box center [784, 630] width 140 height 20
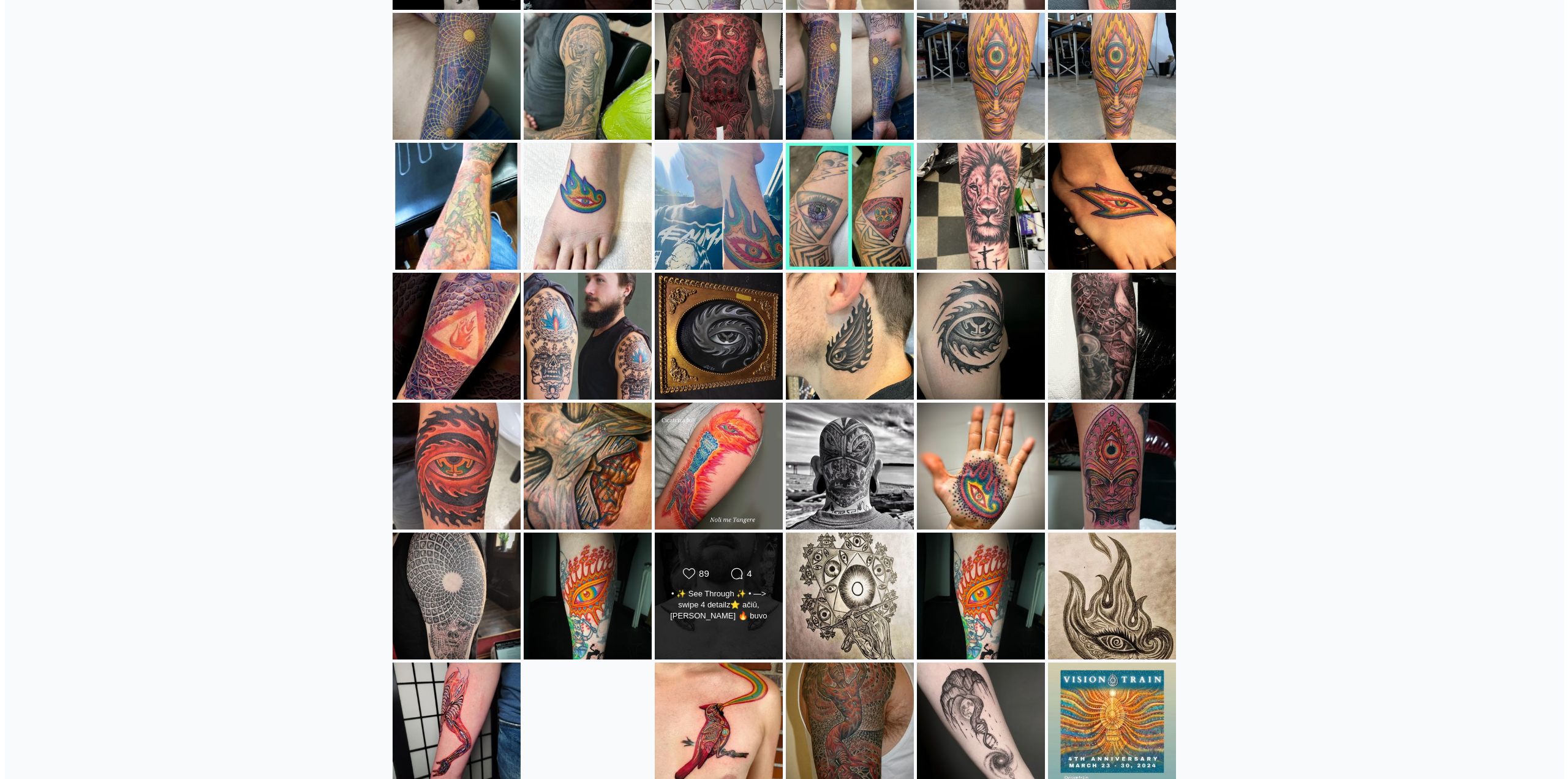
scroll to position [736, 0]
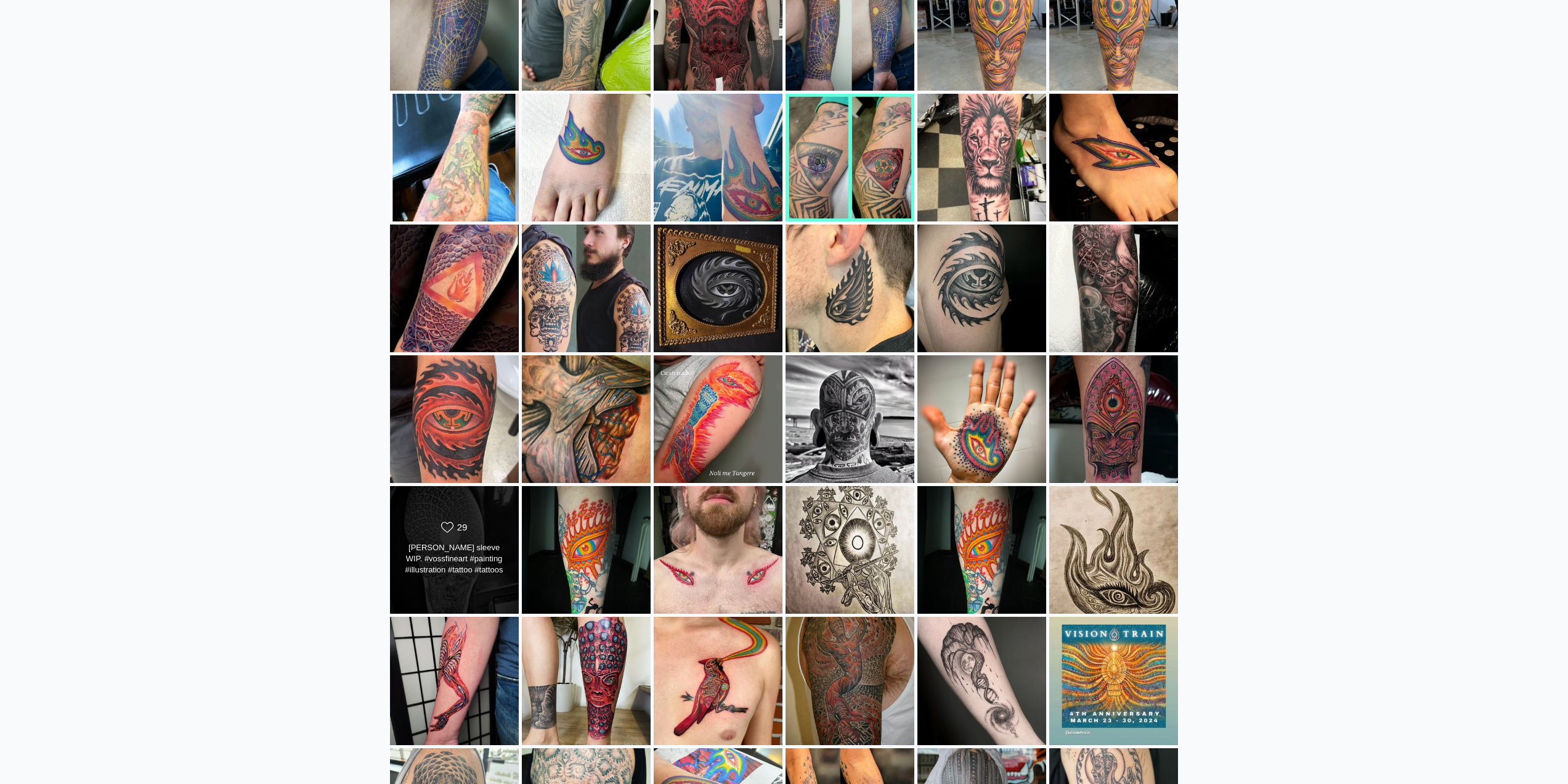
click at [444, 568] on div "Alex grey sleeve WIP. #vossfineart #painting #illustration #tattoo #tattoos #ta…" at bounding box center [454, 559] width 104 height 35
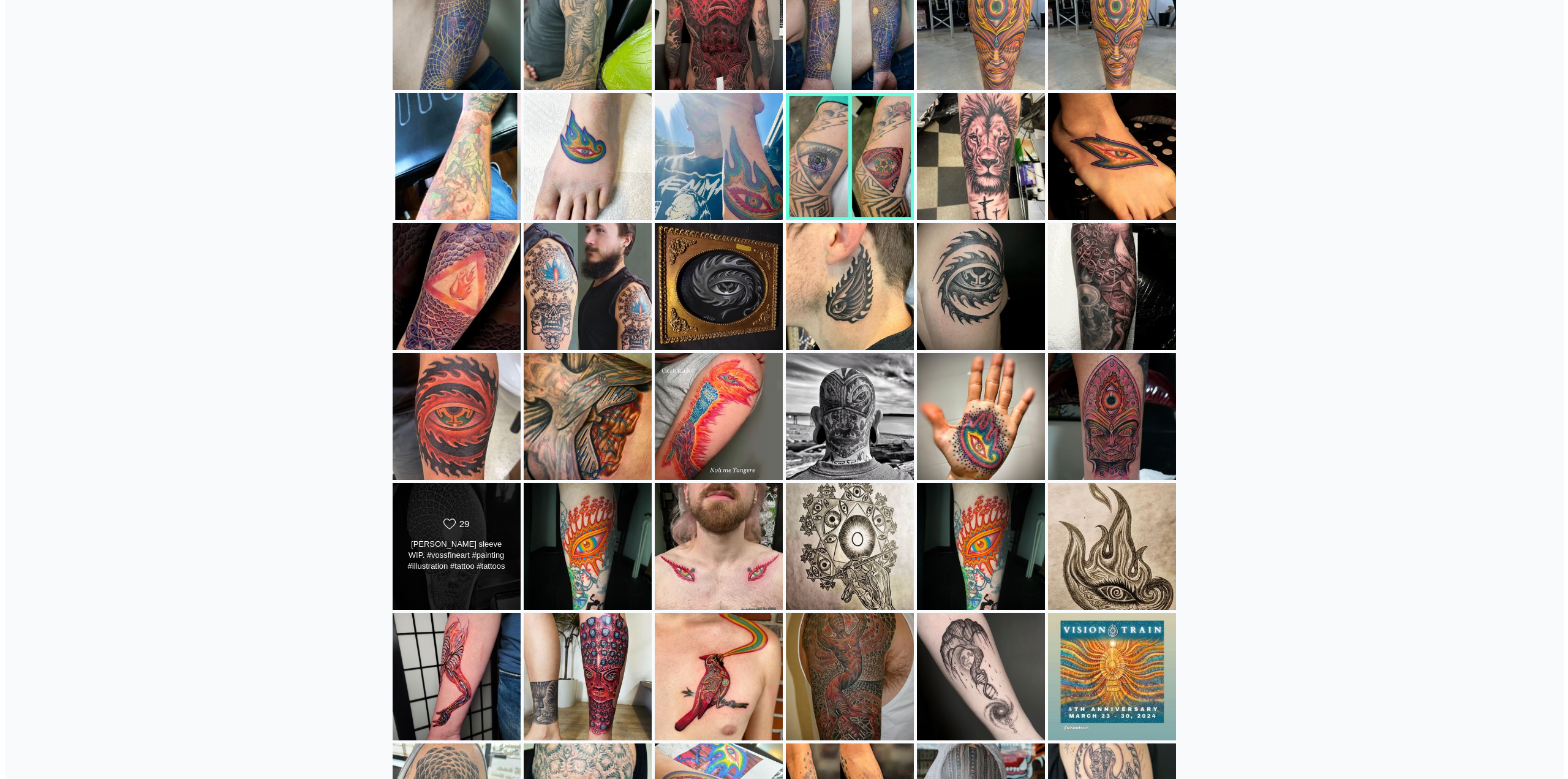
scroll to position [17852, 0]
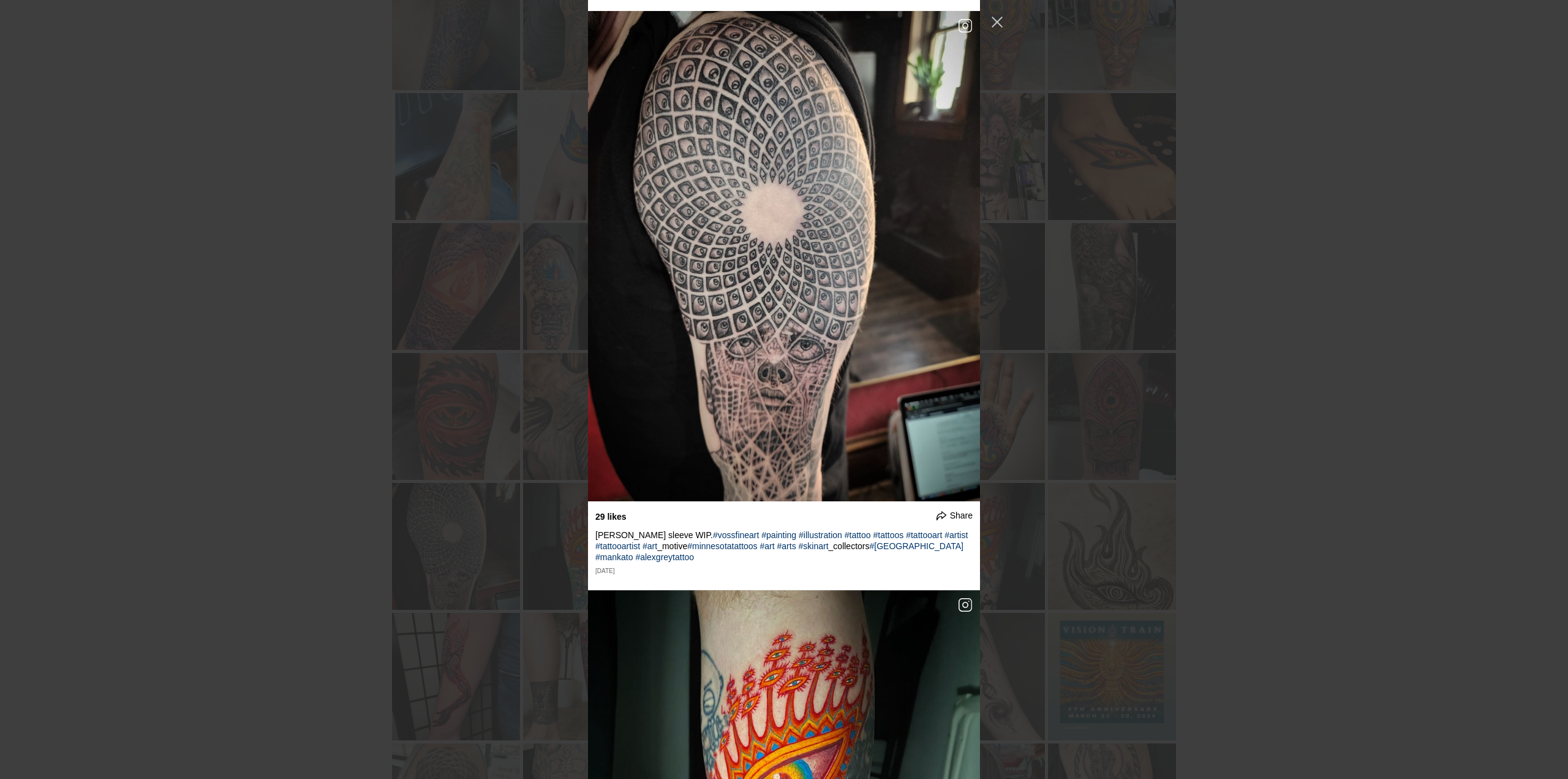
click at [383, 567] on div "undefined Share The start of something epic. I'm super excited to add the shadi…" at bounding box center [784, 390] width 1568 height 779
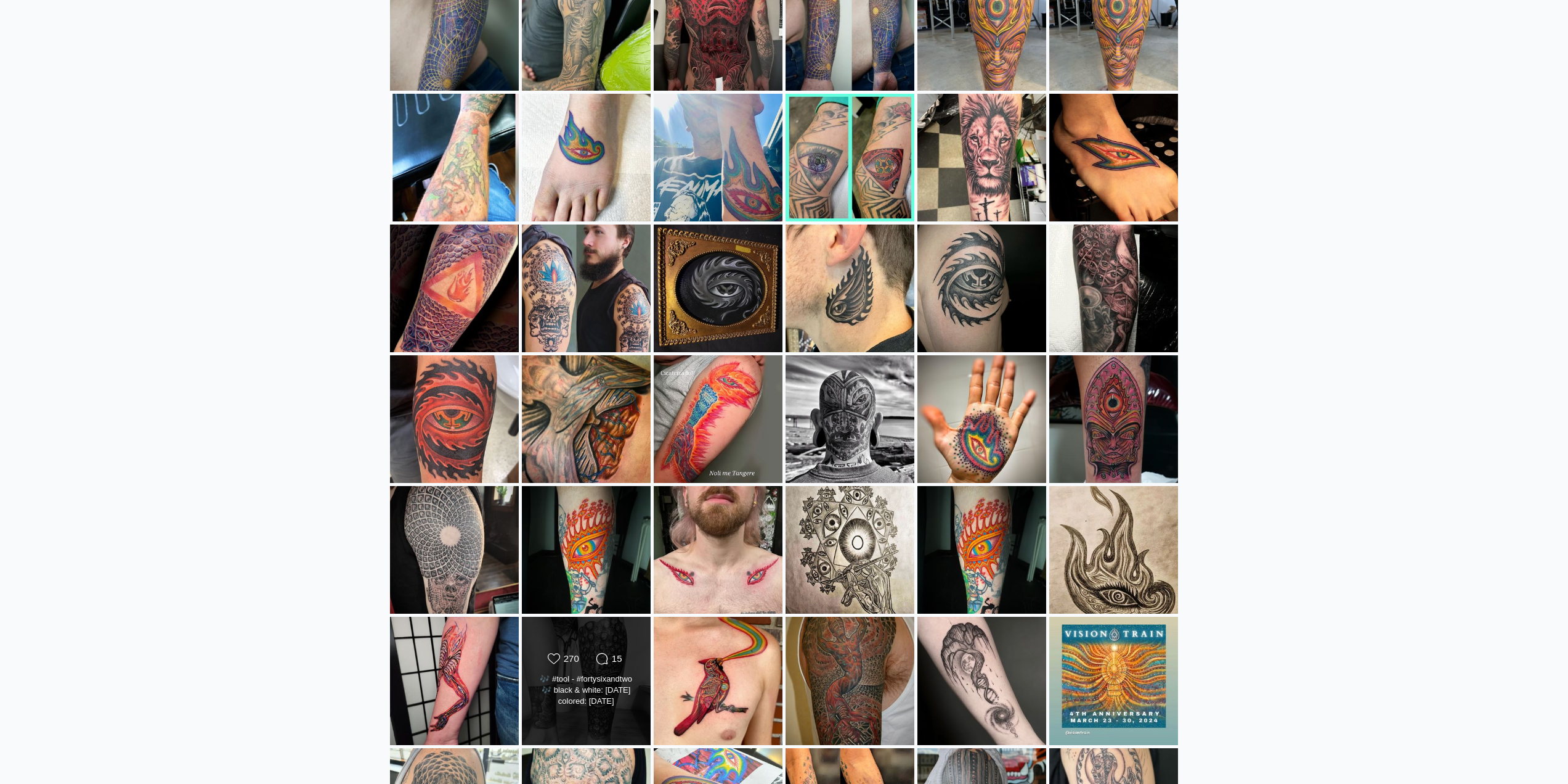
click at [568, 655] on div "270" at bounding box center [571, 658] width 15 height 11
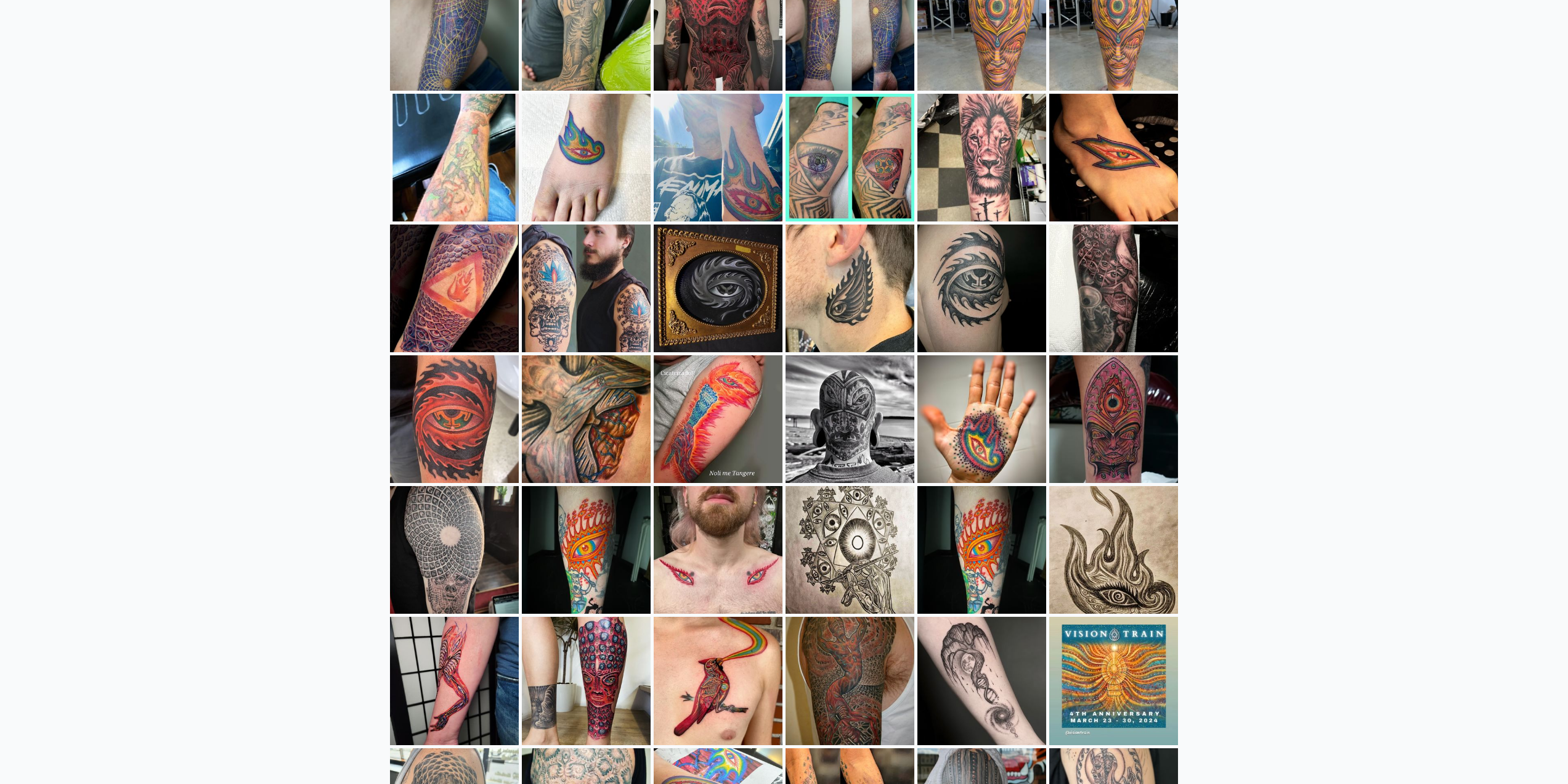
scroll to position [20371, 0]
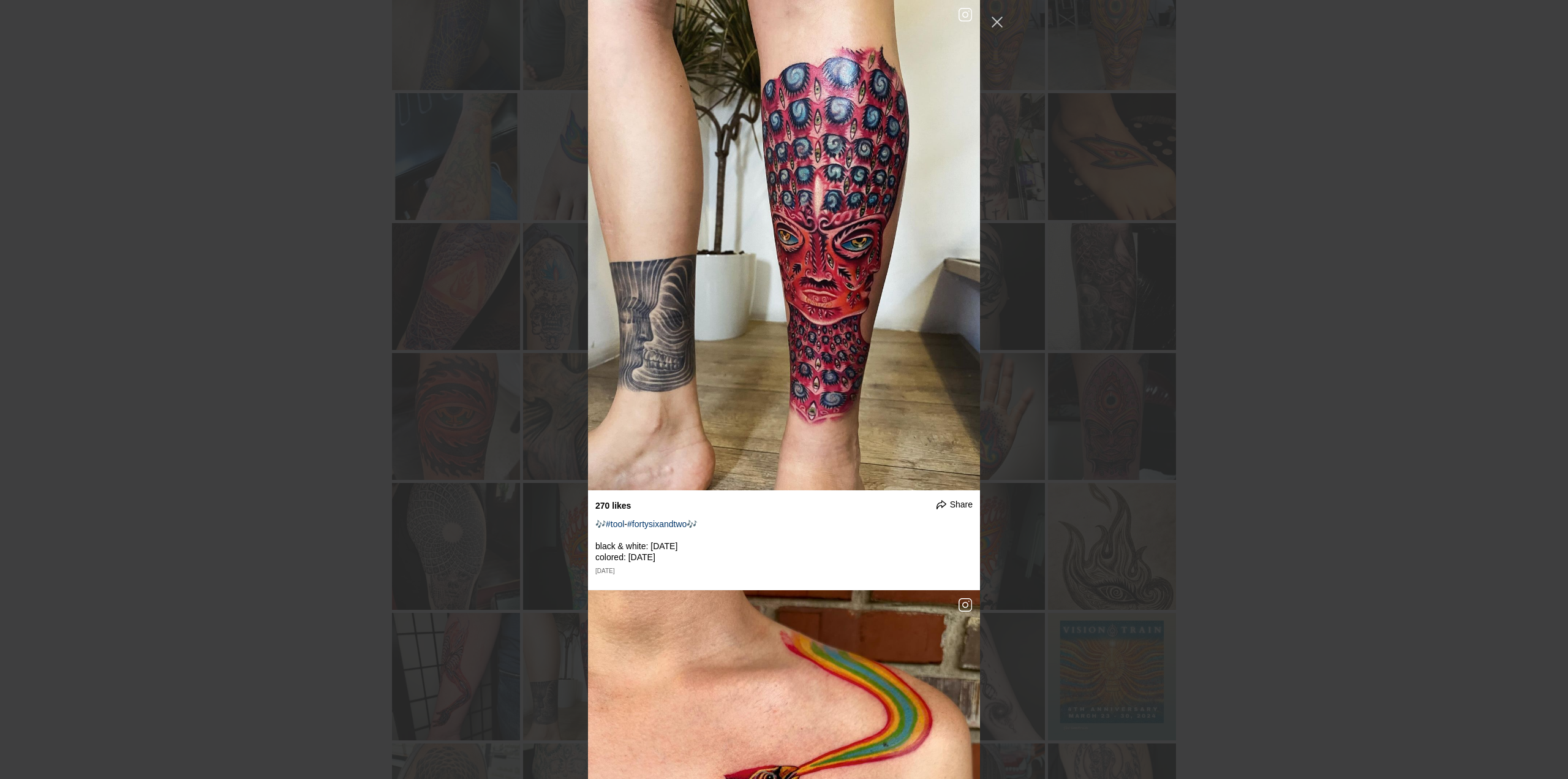
click at [438, 607] on div "undefined Share The start of something epic. I'm super excited to add the shadi…" at bounding box center [784, 390] width 1568 height 779
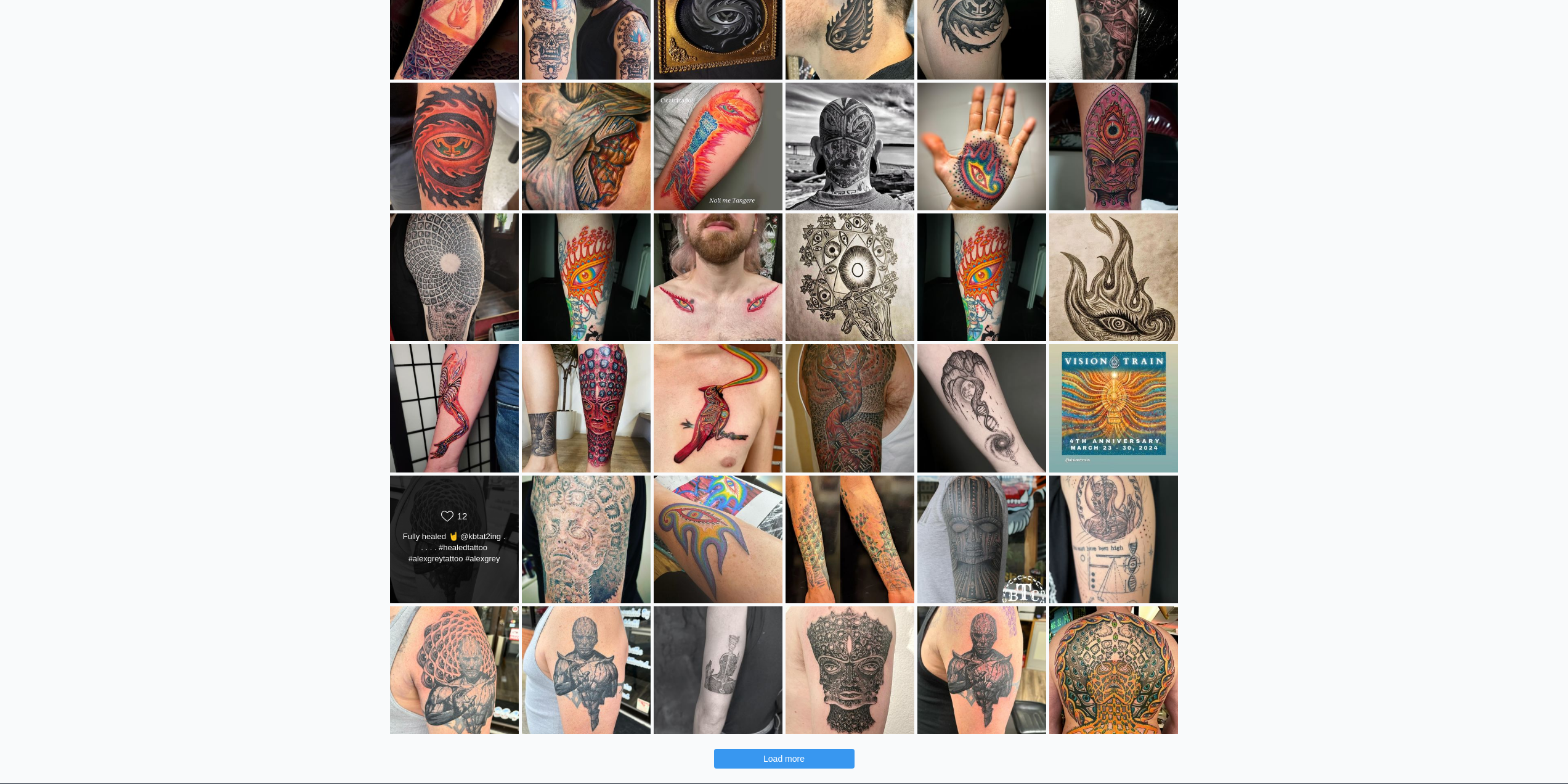
scroll to position [1110, 0]
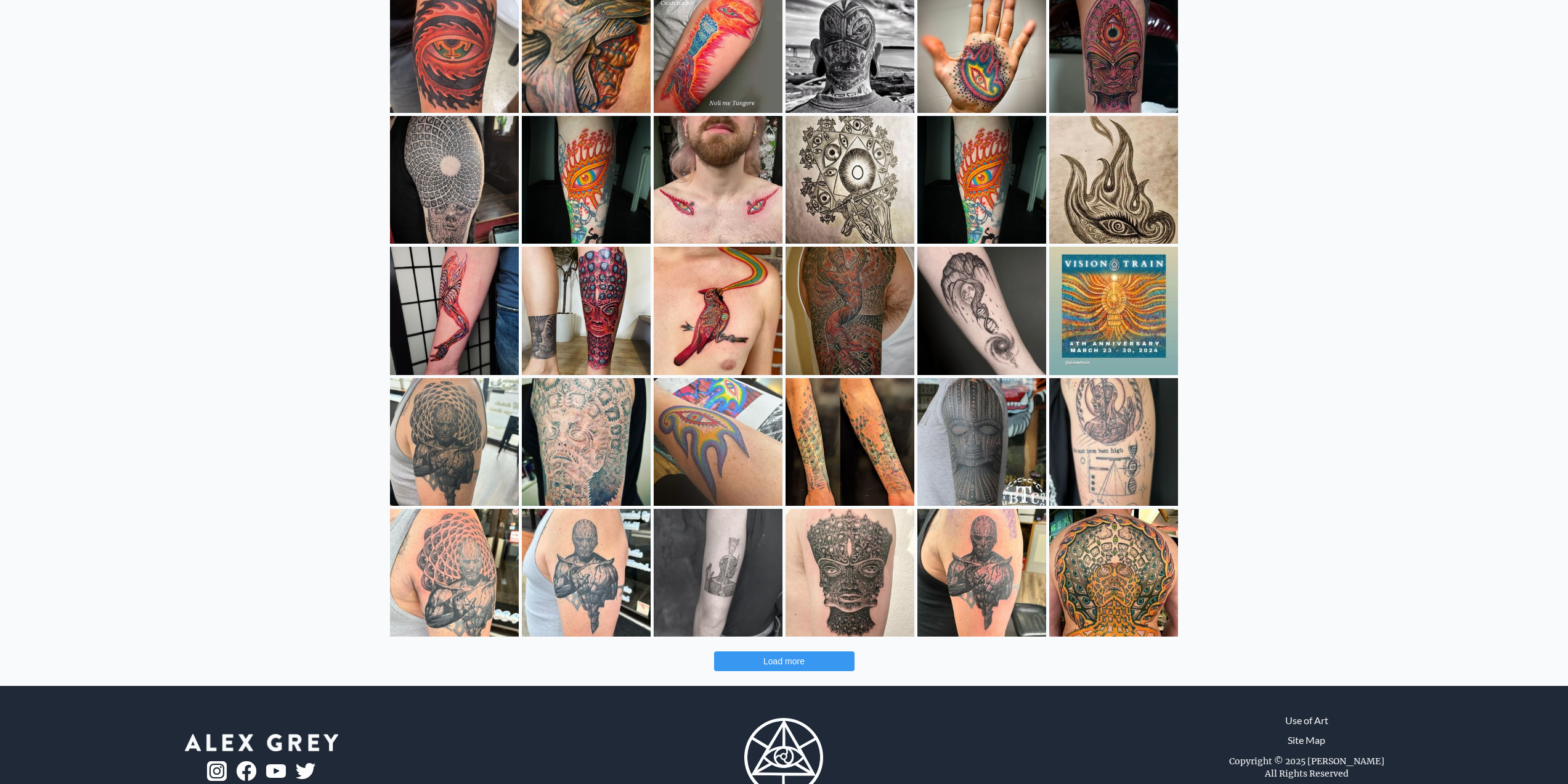
click at [815, 662] on button "Load more" at bounding box center [784, 661] width 140 height 20
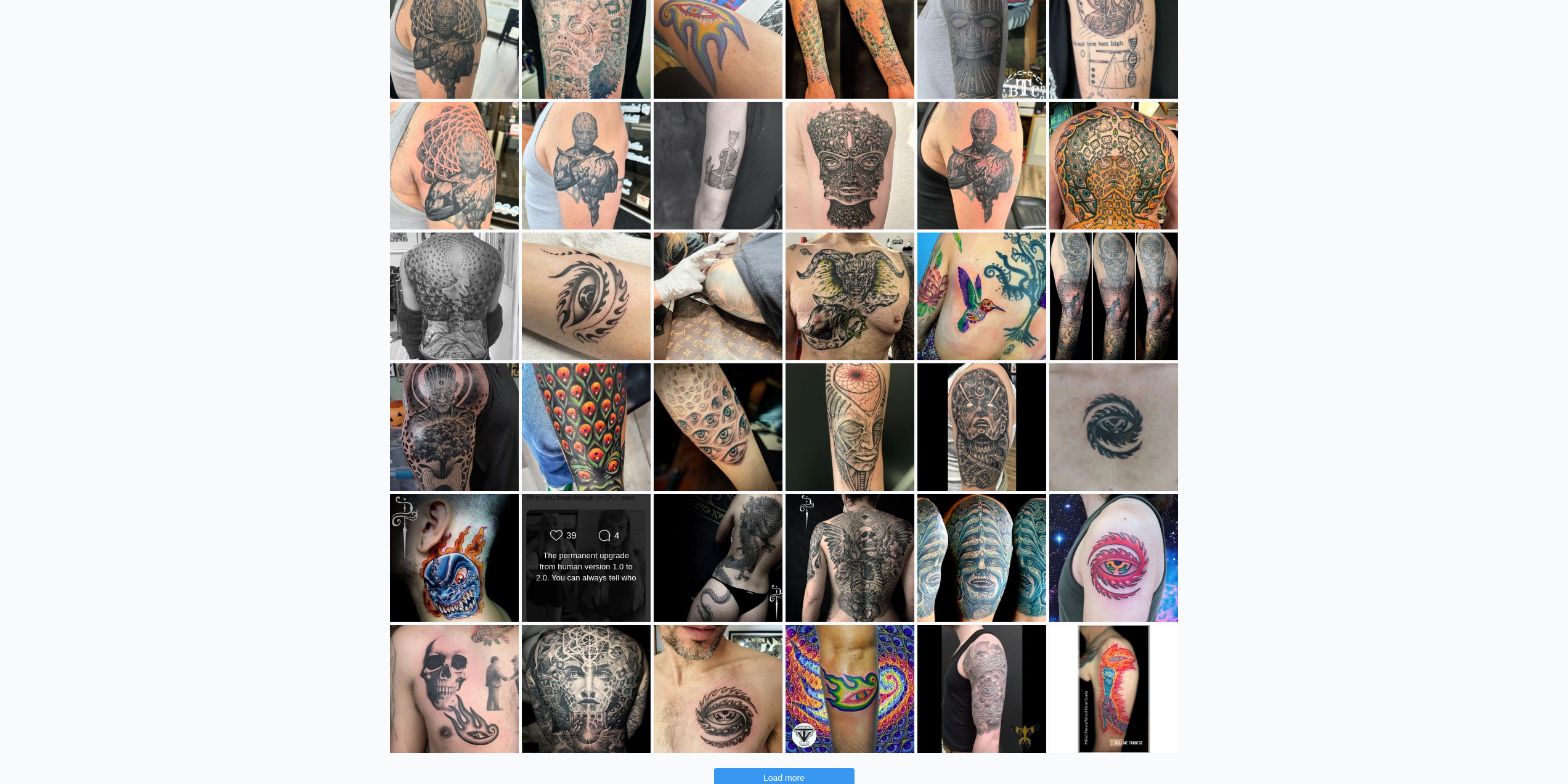
scroll to position [1541, 0]
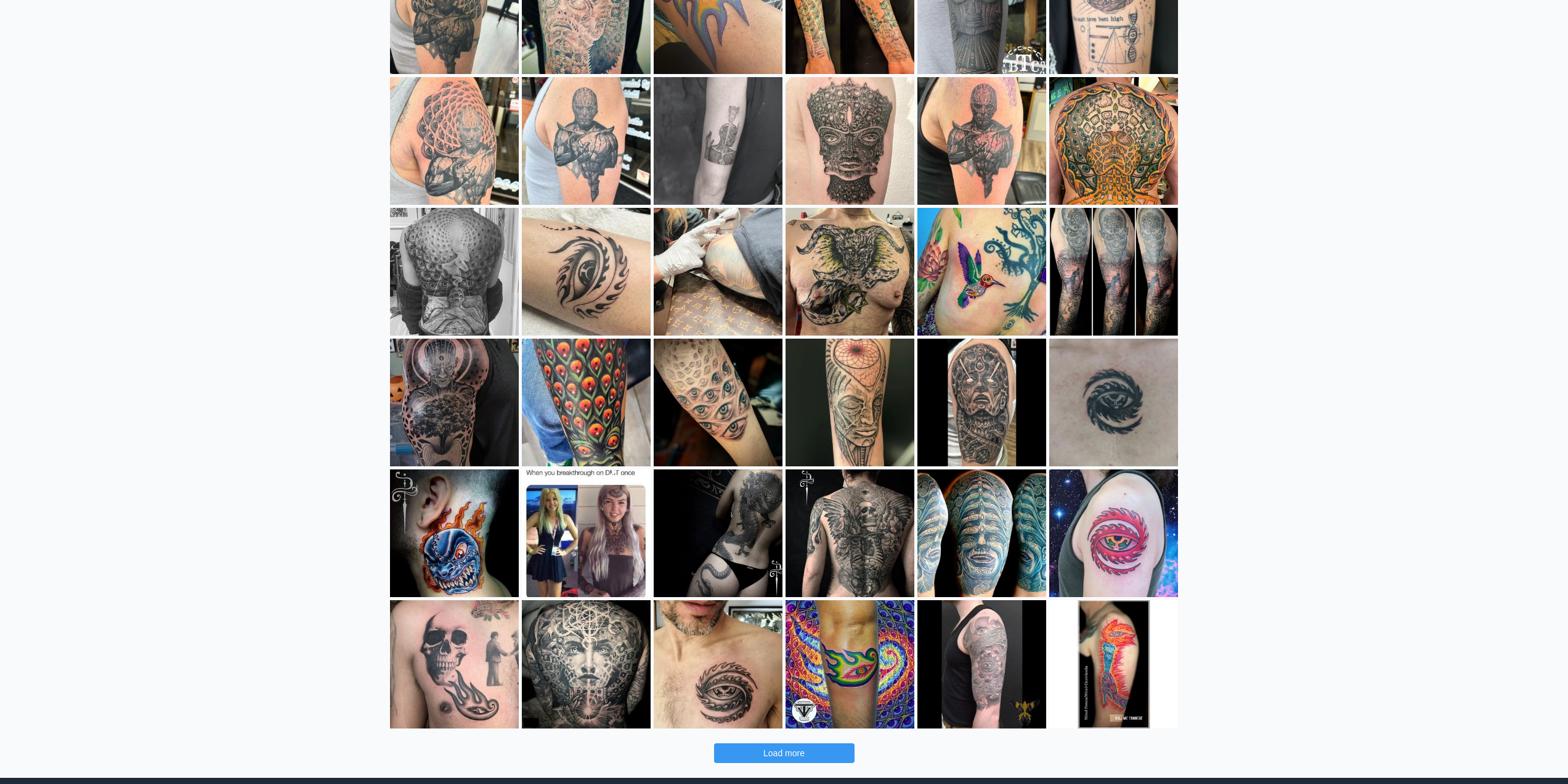
click at [797, 753] on span "Load more" at bounding box center [784, 752] width 41 height 10
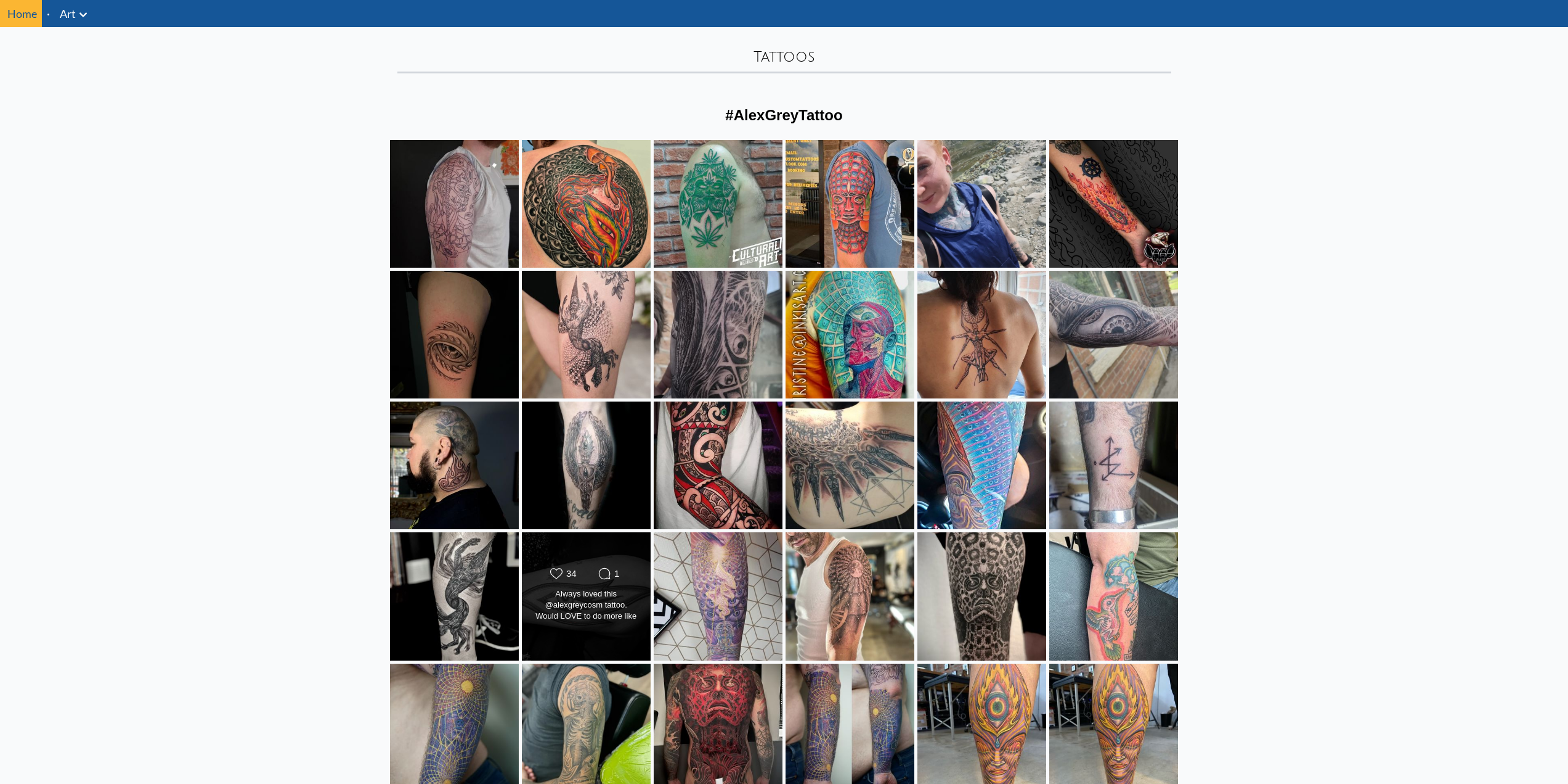
scroll to position [0, 0]
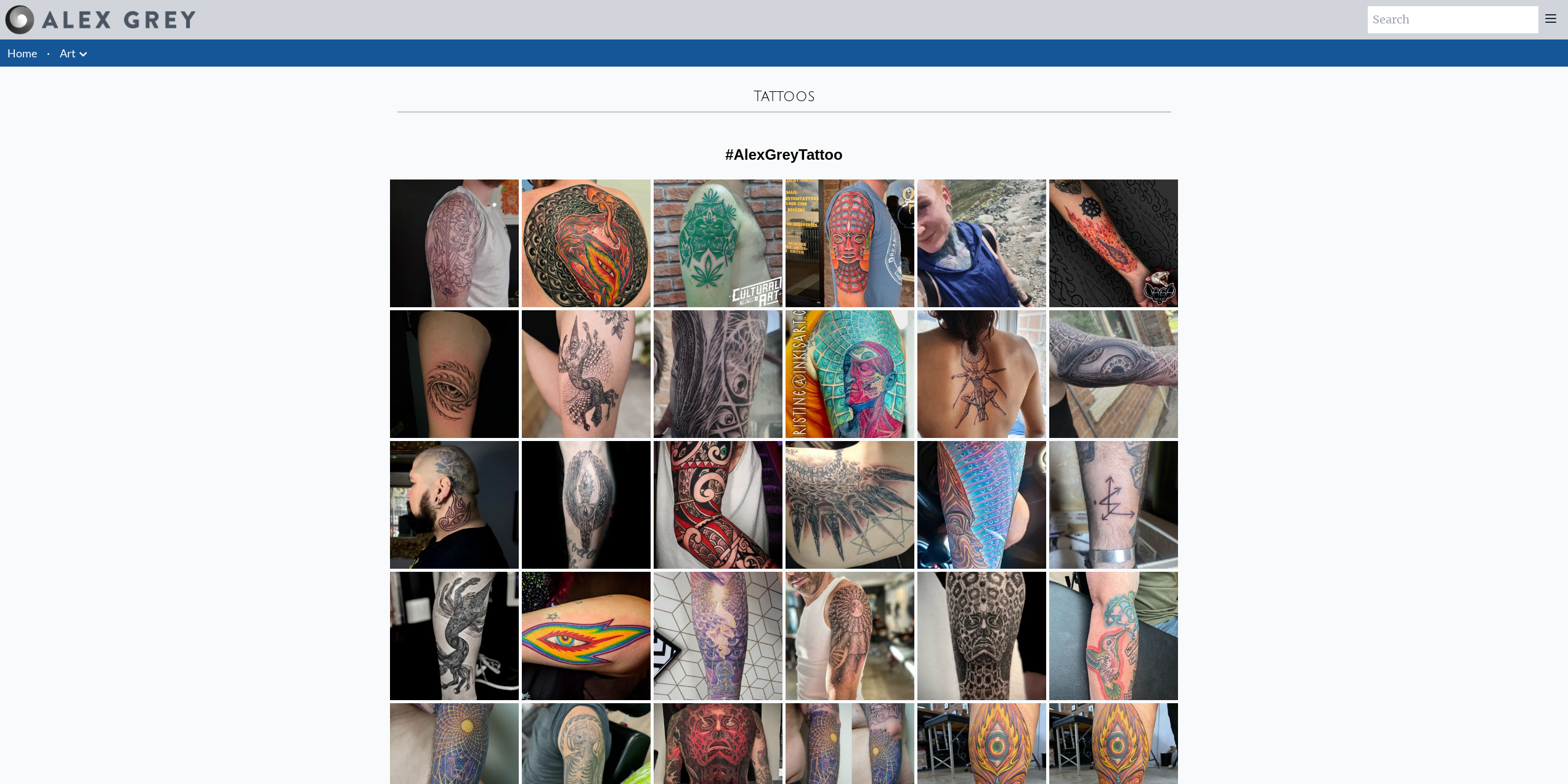
click at [63, 53] on link "Art" at bounding box center [68, 53] width 16 height 17
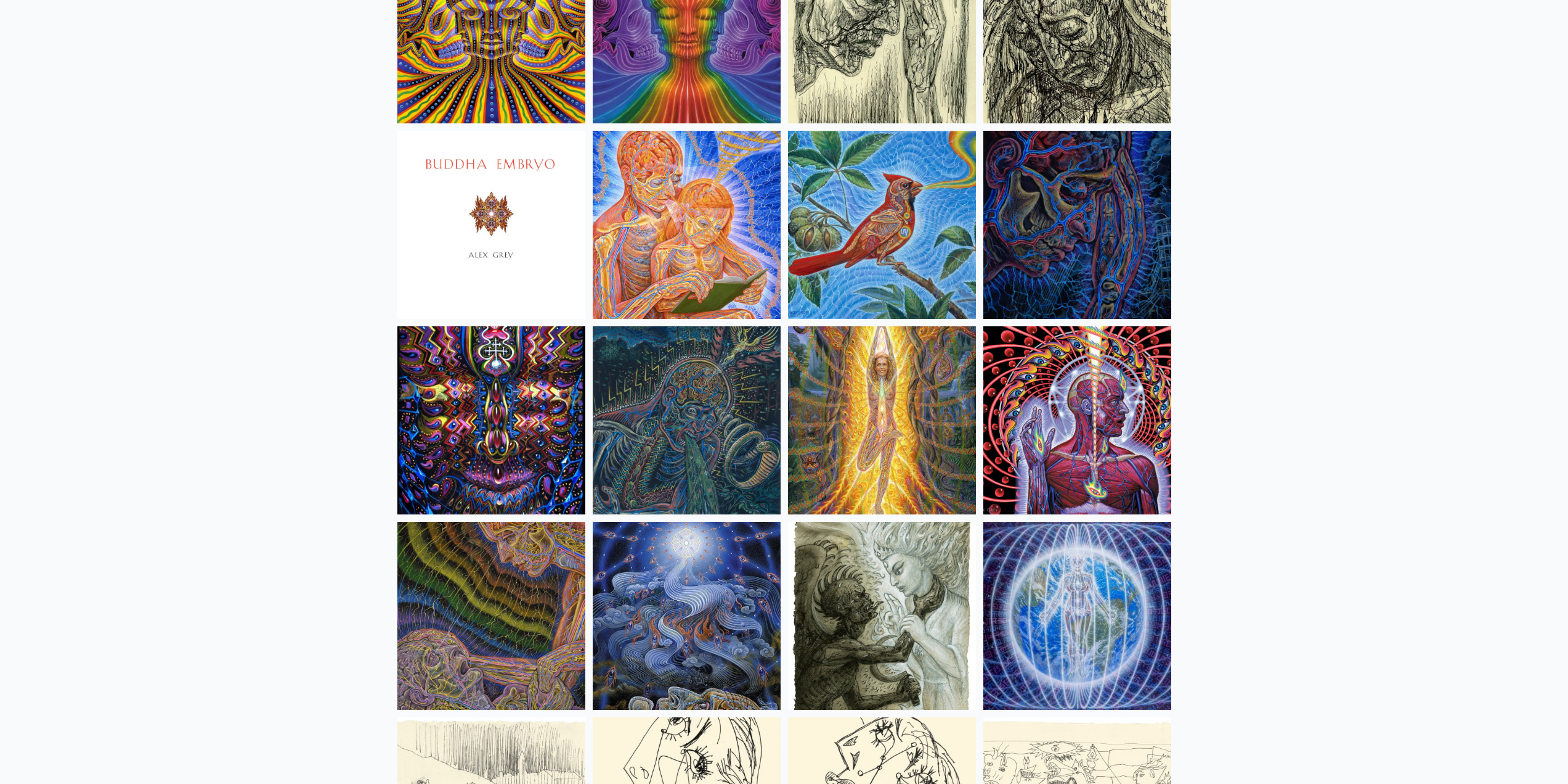
scroll to position [7460, 0]
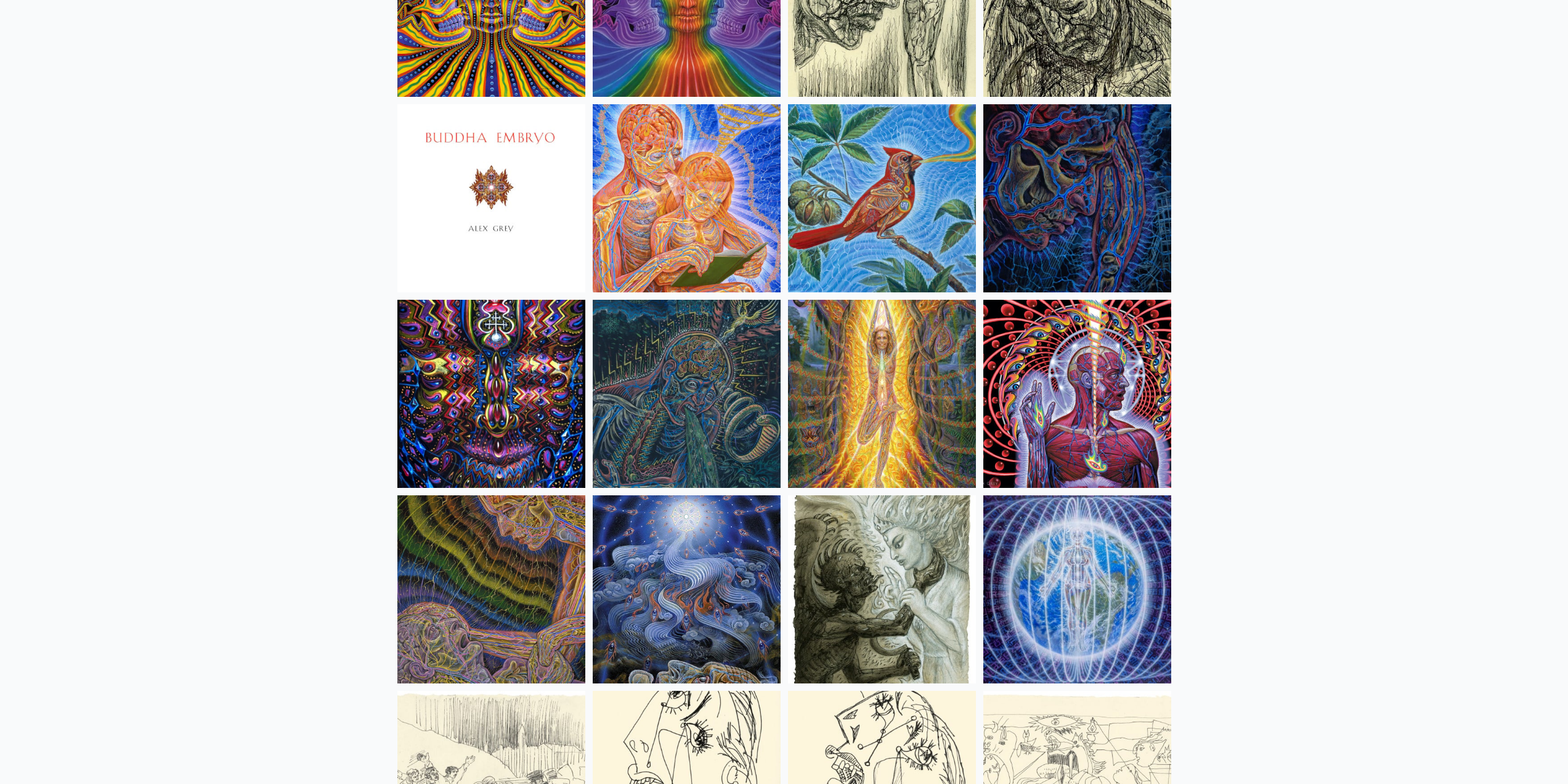
click at [1041, 428] on img at bounding box center [1077, 394] width 188 height 188
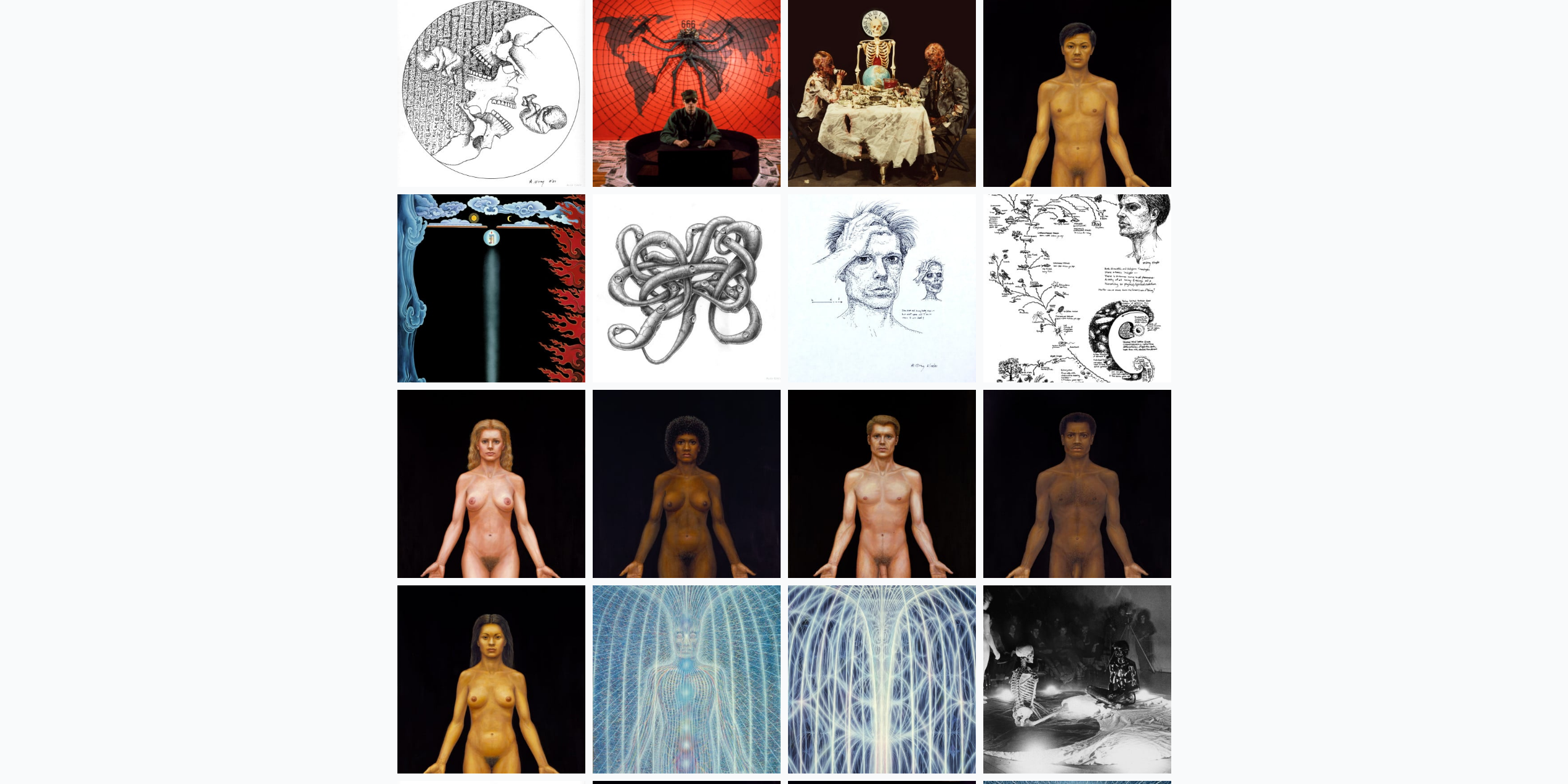
scroll to position [14550, 0]
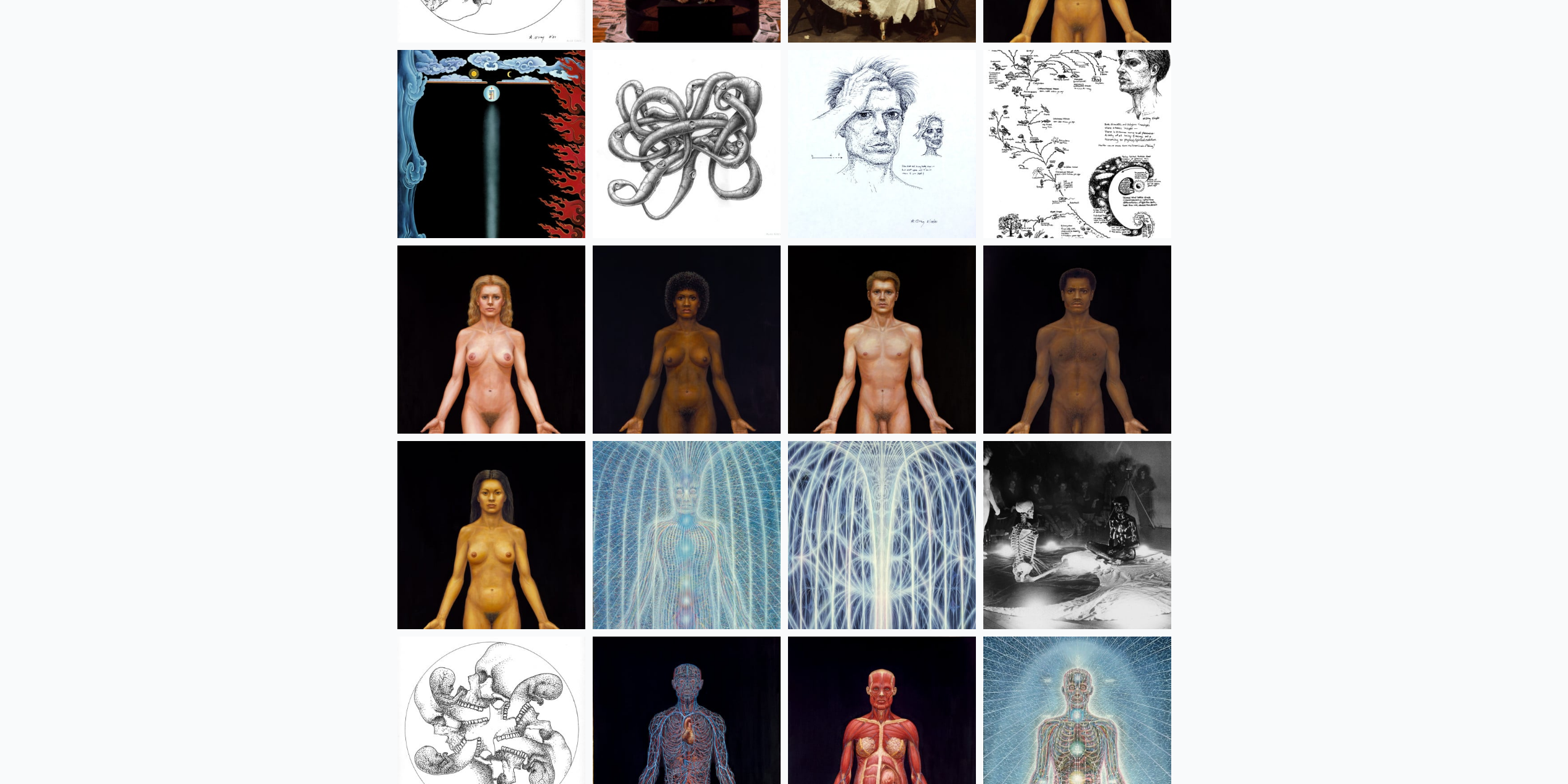
click at [1041, 378] on img at bounding box center [1077, 339] width 188 height 188
click at [818, 338] on img at bounding box center [882, 339] width 188 height 188
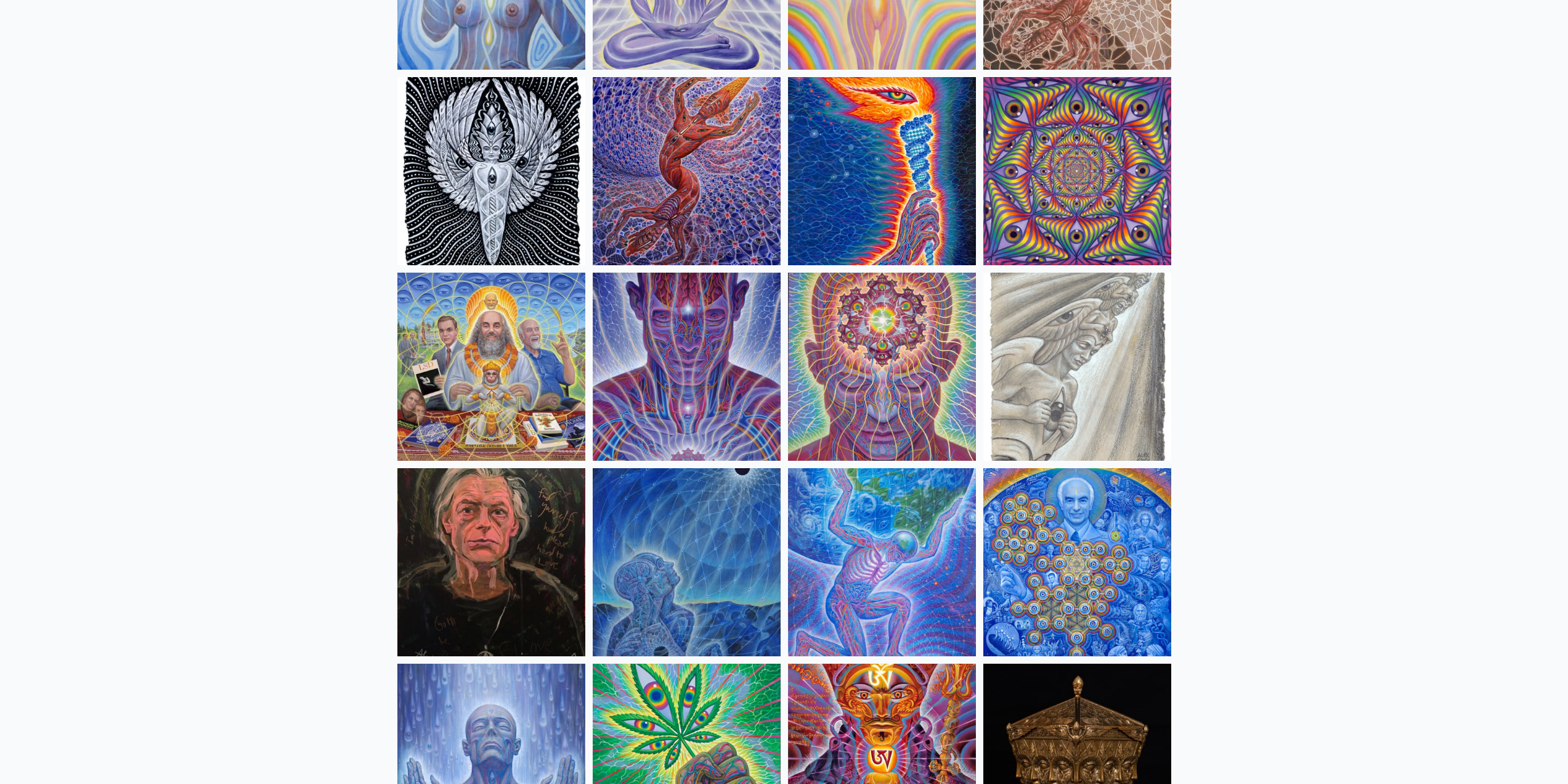
scroll to position [1541, 0]
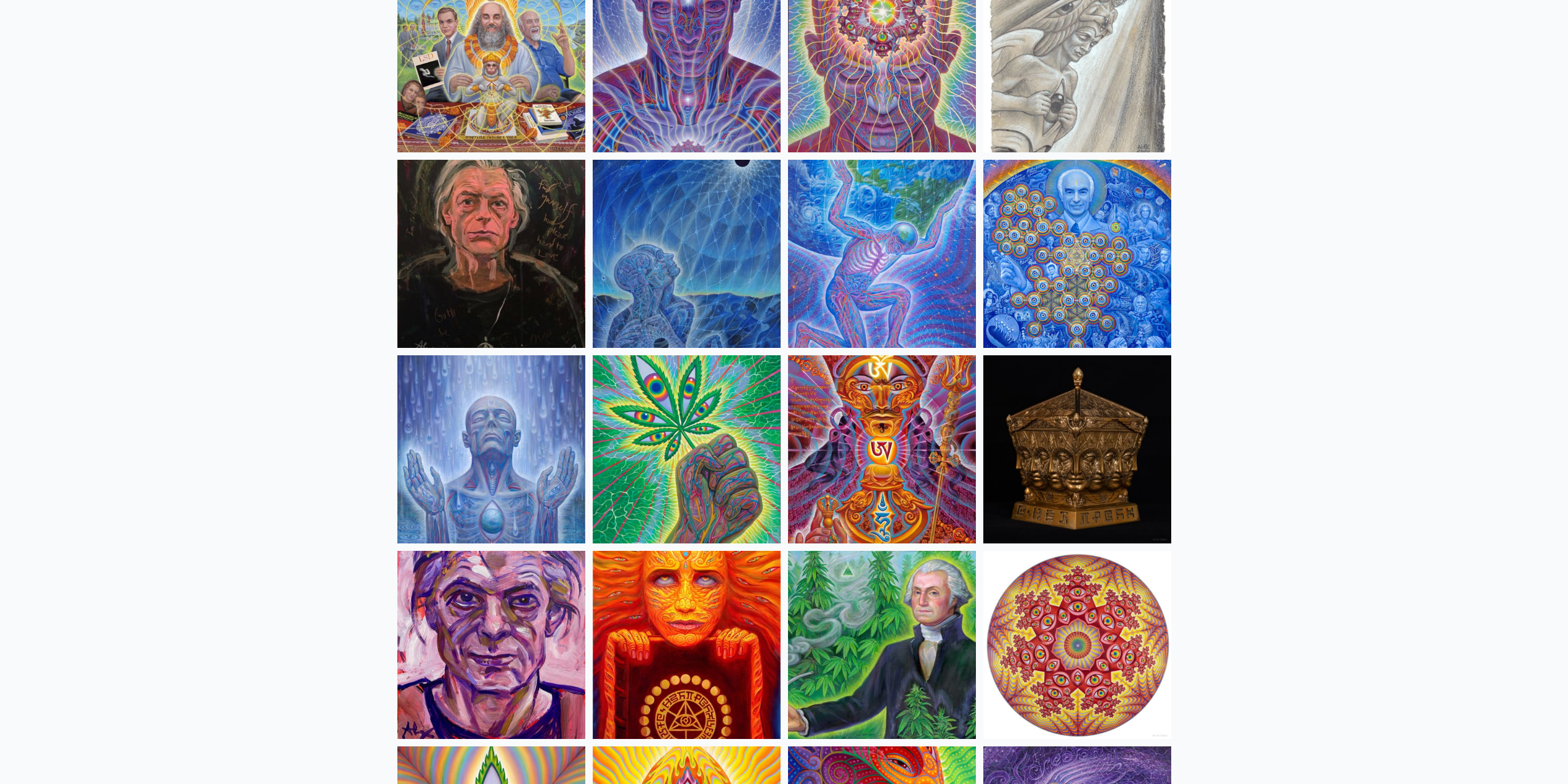
click at [807, 621] on img at bounding box center [882, 645] width 188 height 188
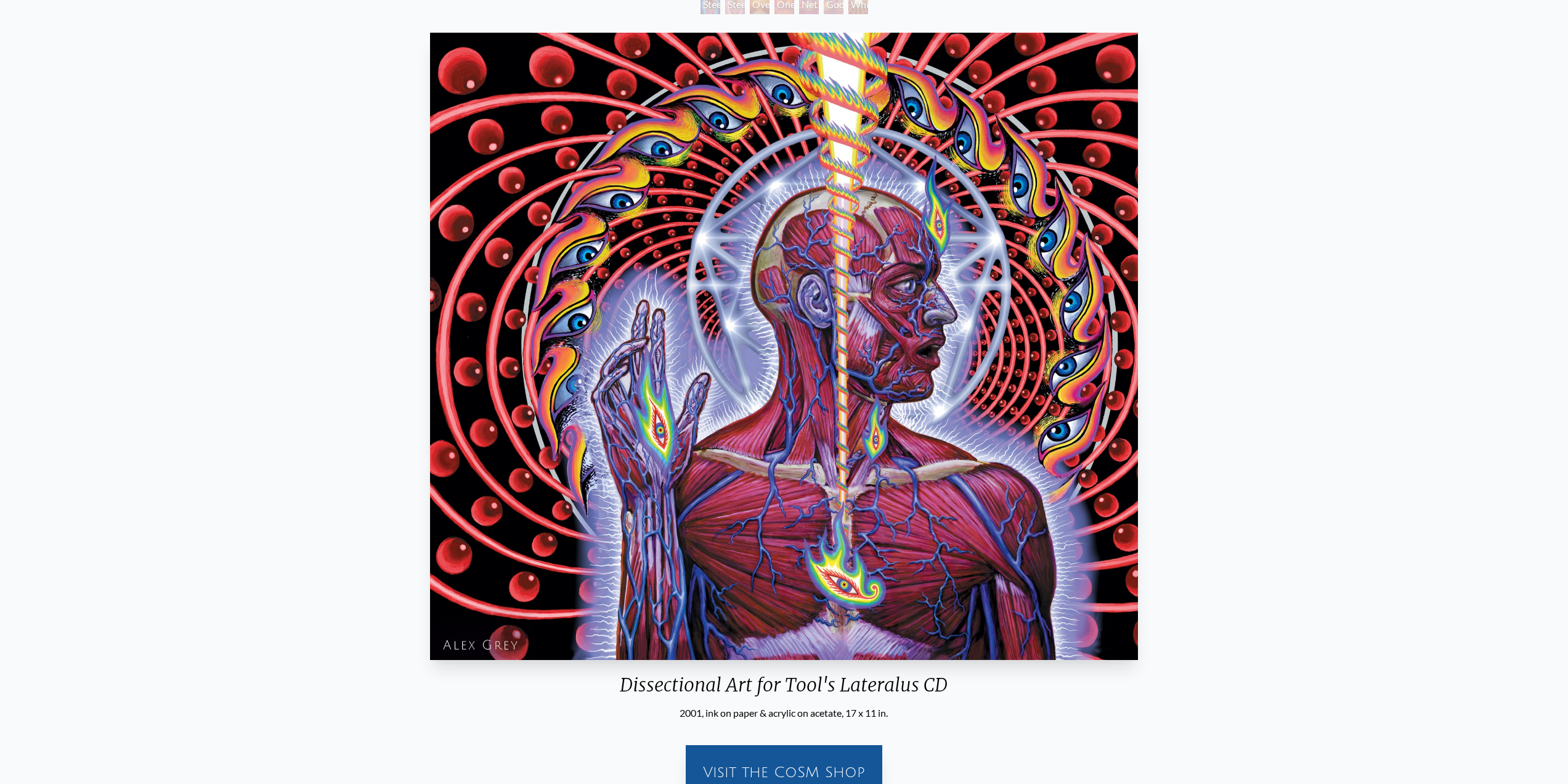
scroll to position [62, 0]
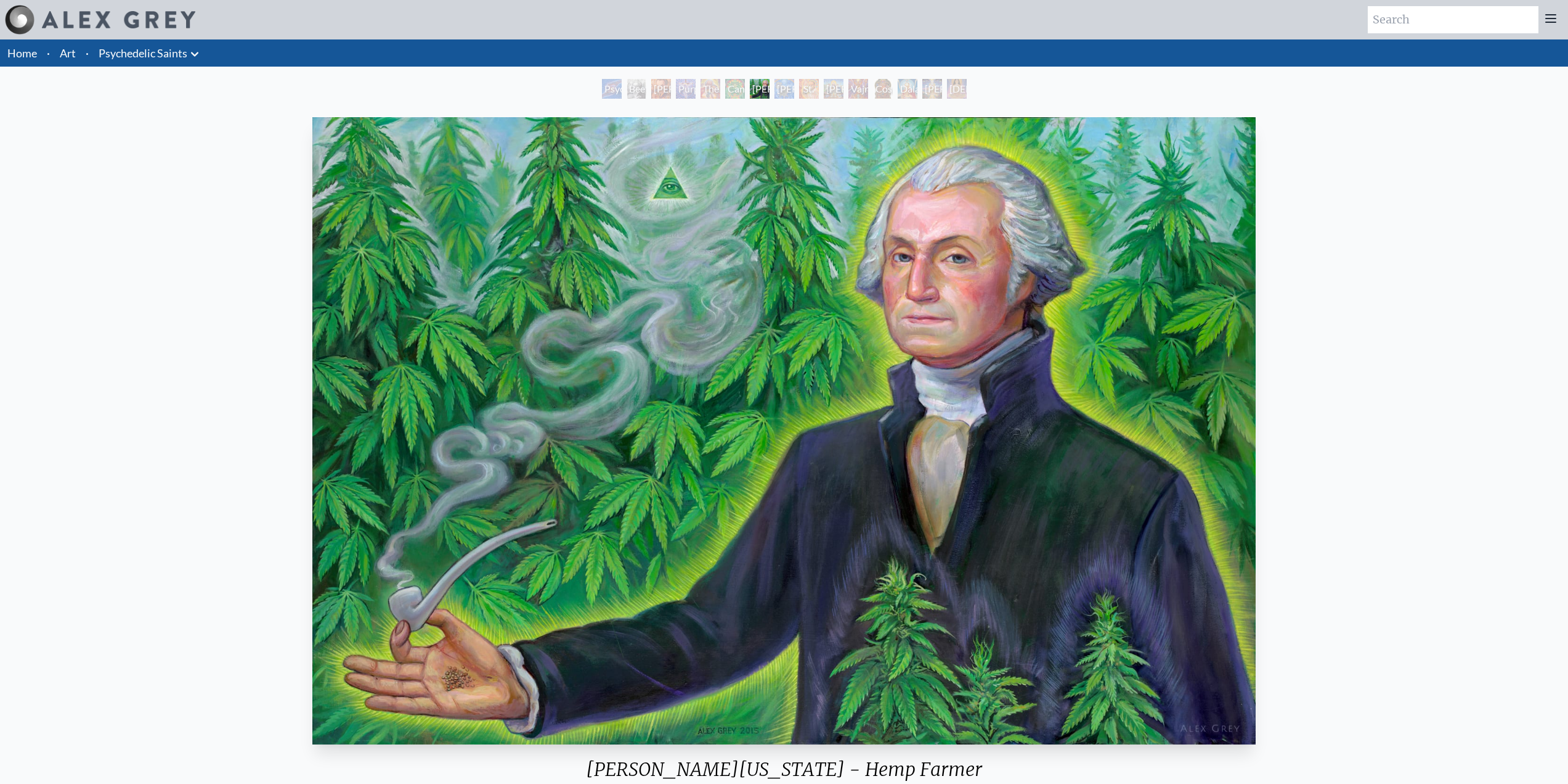
click at [279, 375] on div "[PERSON_NAME][US_STATE] - Hemp Farmer 2015, oil on linen, 26 x 24 in. Visit the…" at bounding box center [784, 503] width 1548 height 781
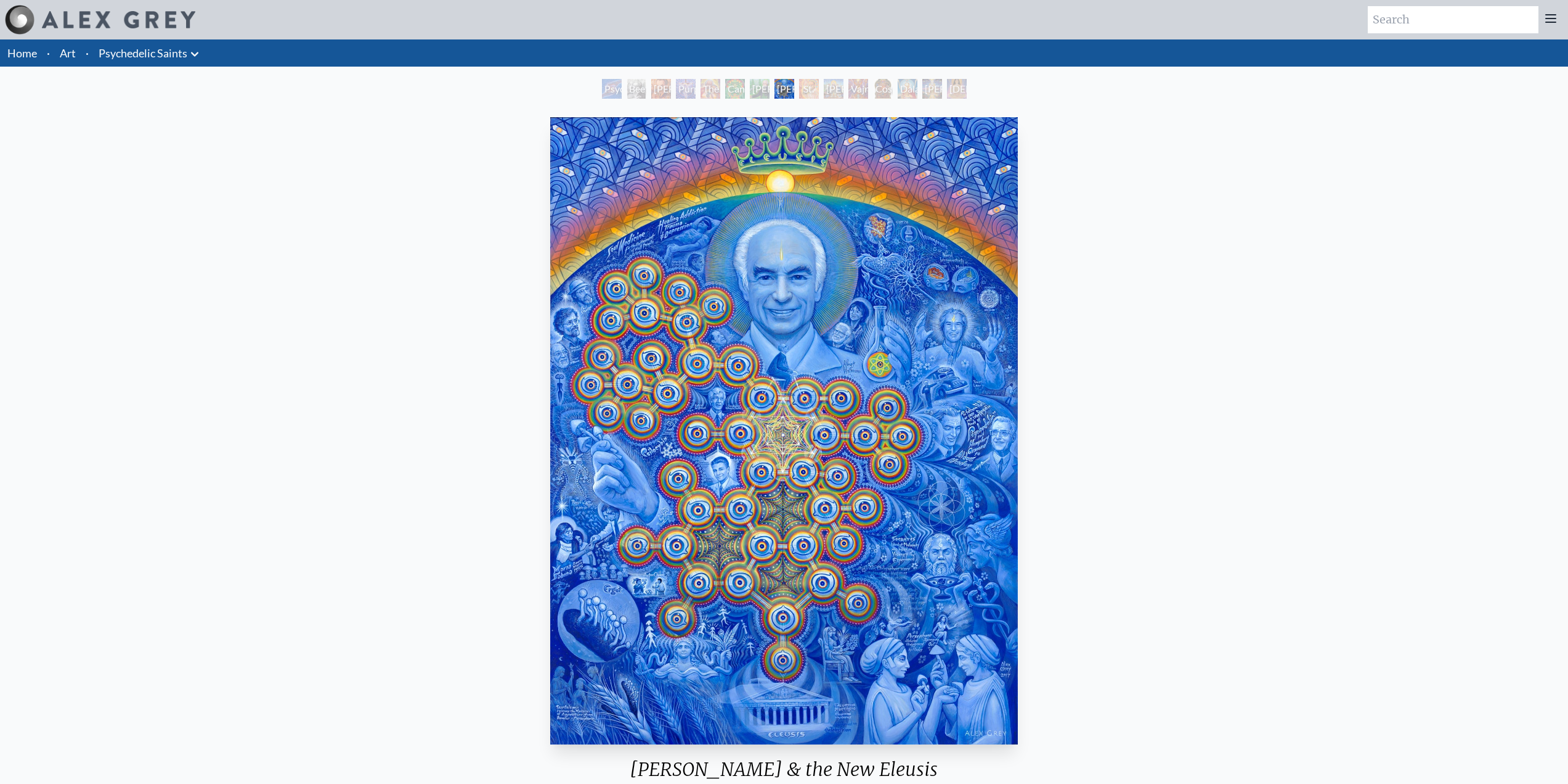
click at [278, 373] on div "[PERSON_NAME] & the New Eleusis 2017, acrylic on linen, 36 x 48 in. Visit the C…" at bounding box center [784, 503] width 1548 height 781
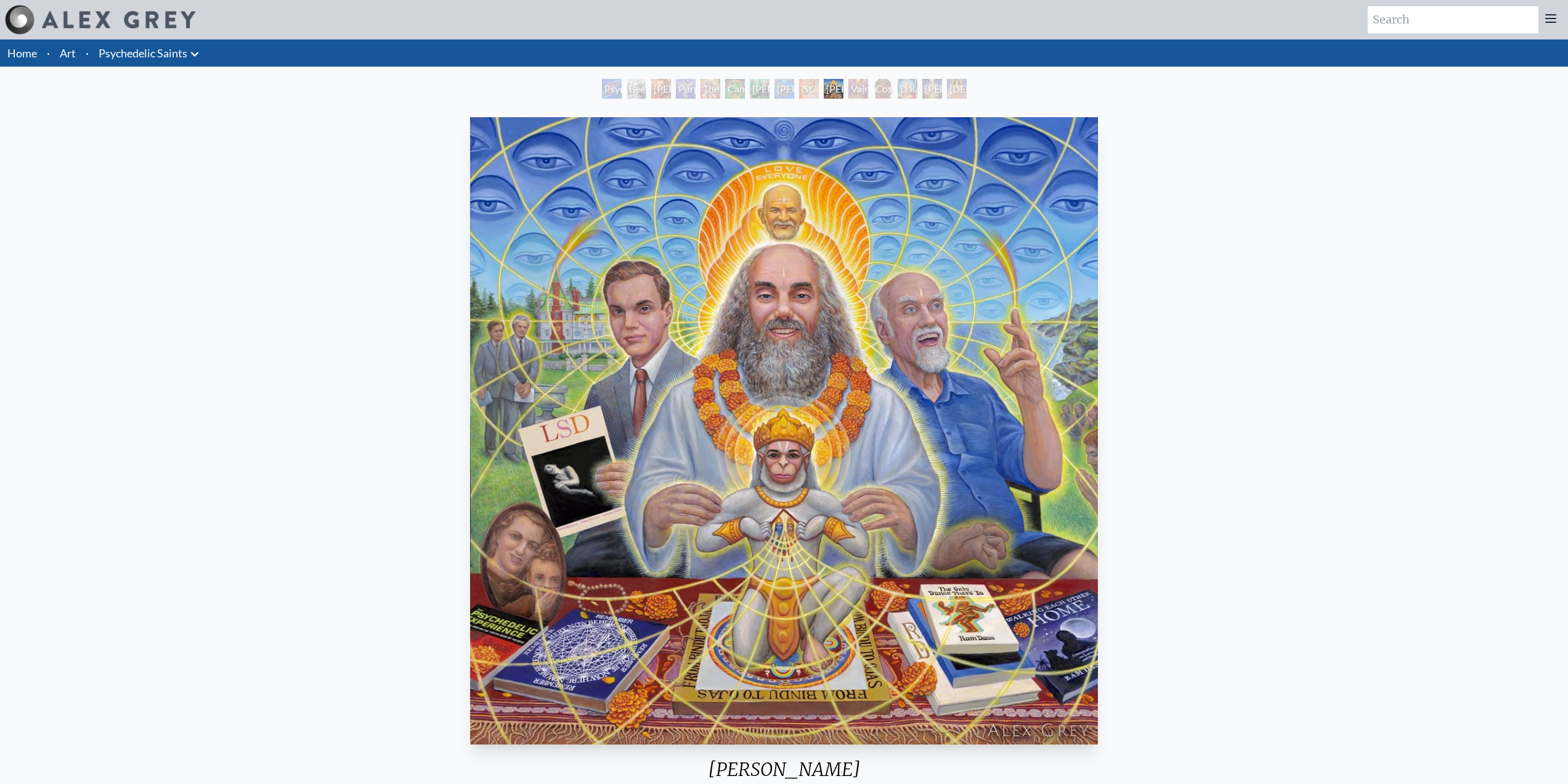
click at [263, 228] on div "[PERSON_NAME] 2018, oil on wood panel, 48 x 48 in. Visit the CoSM Shop" at bounding box center [784, 503] width 1548 height 781
